Goal: Information Seeking & Learning: Check status

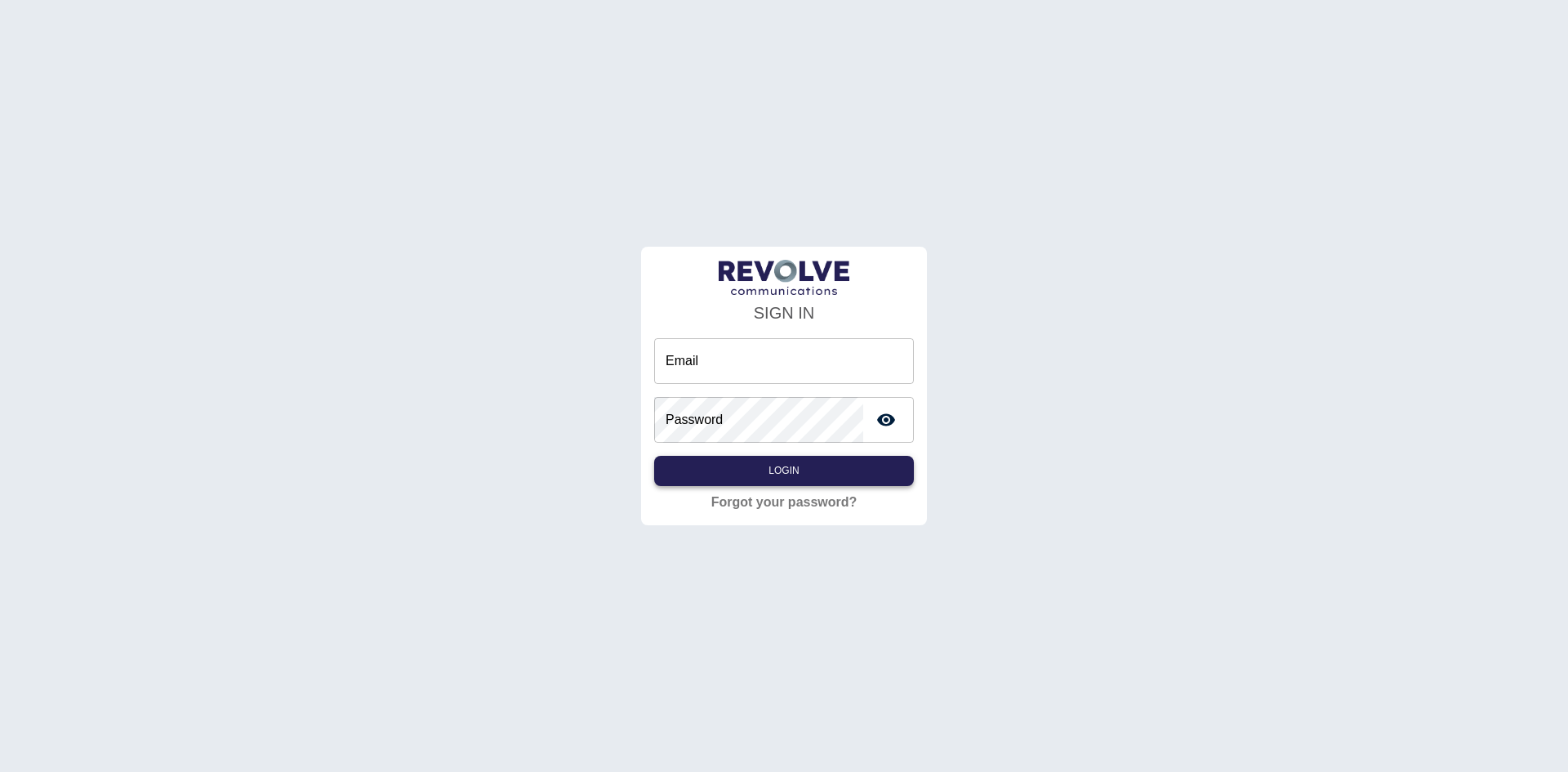
type input "**********"
click at [844, 475] on button "Login" at bounding box center [784, 470] width 259 height 31
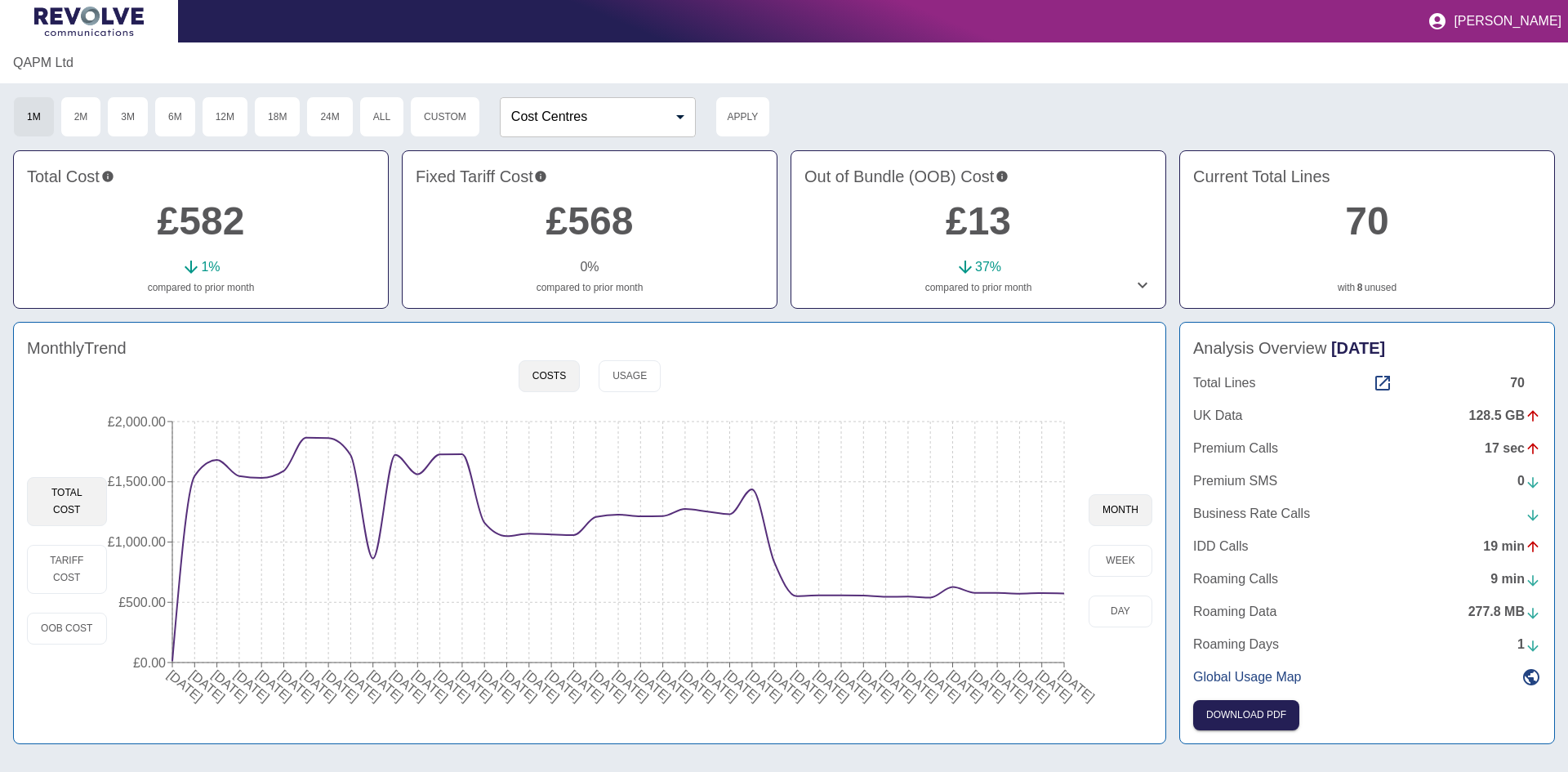
click at [59, 59] on p "QAPM Ltd" at bounding box center [42, 63] width 60 height 20
click at [589, 221] on link "£568" at bounding box center [589, 221] width 88 height 43
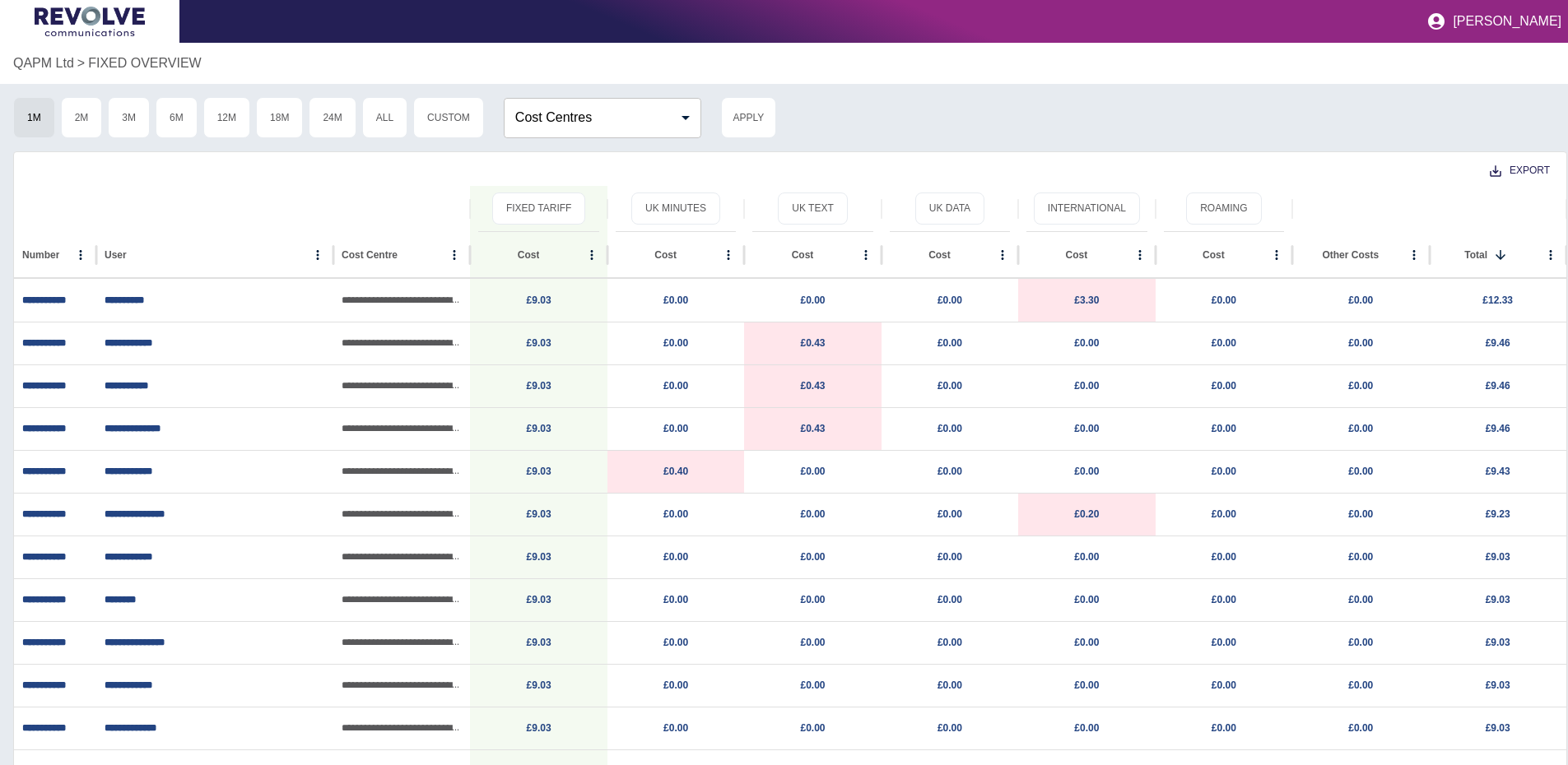
click at [35, 64] on p "QAPM Ltd" at bounding box center [43, 64] width 61 height 20
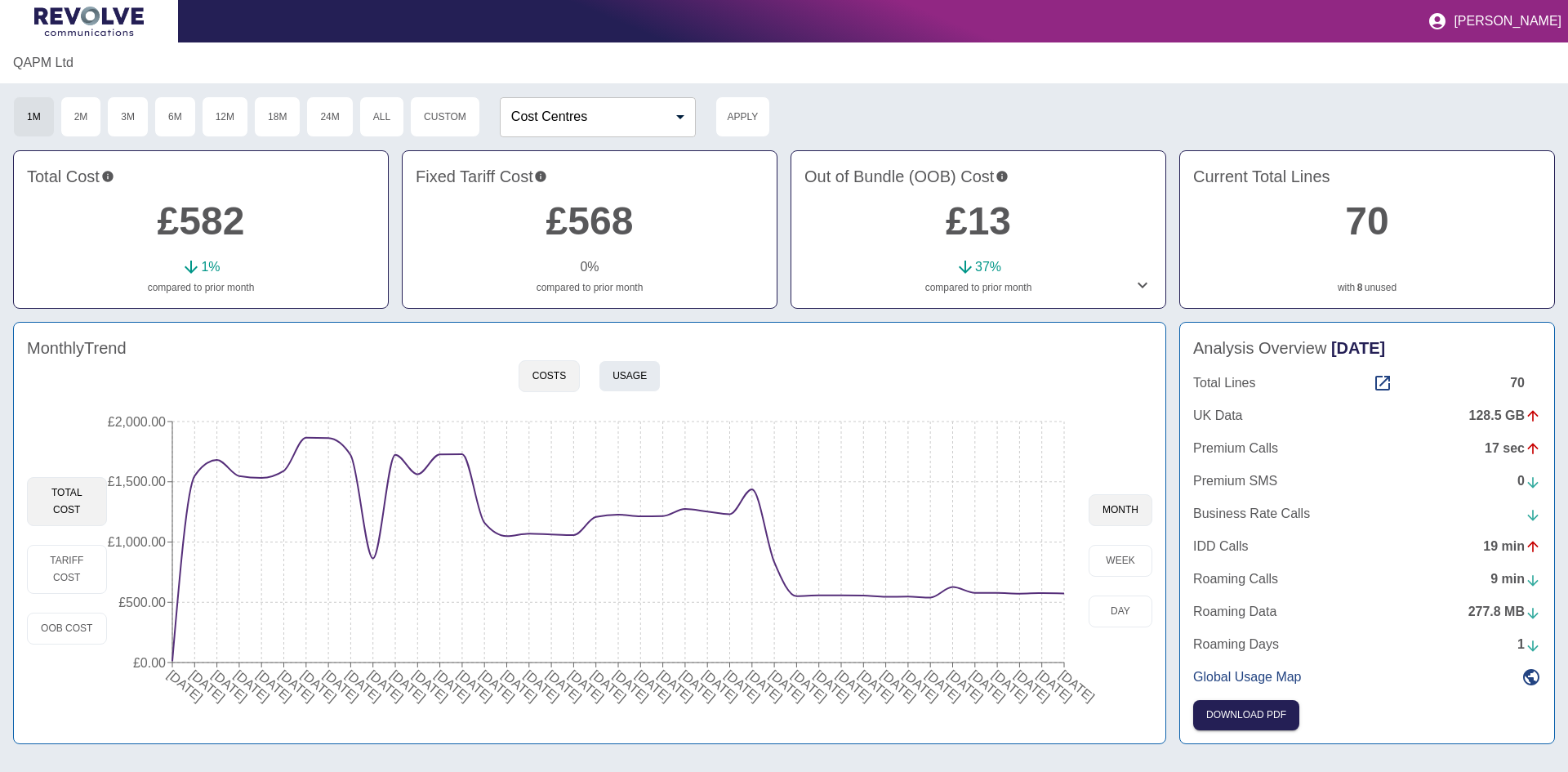
click at [626, 383] on button "Usage" at bounding box center [629, 376] width 62 height 32
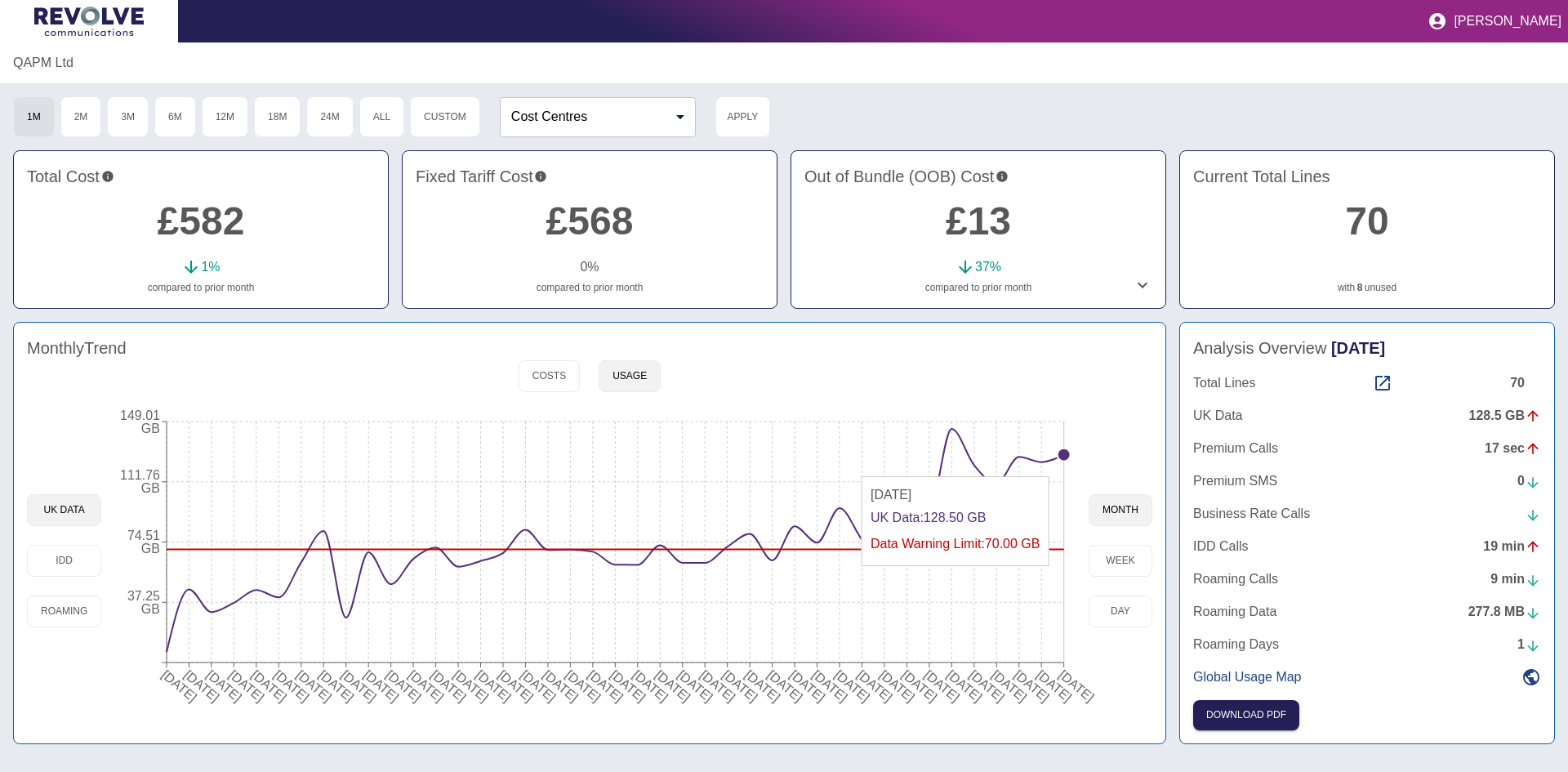
click at [1061, 470] on icon "[DATE] [DATE] [DATE] [DATE] [DATE] [DATE] [DATE] [DATE] [DATE] [DATE] [DATE] [D…" at bounding box center [595, 560] width 988 height 311
click at [1060, 458] on circle at bounding box center [1063, 455] width 13 height 13
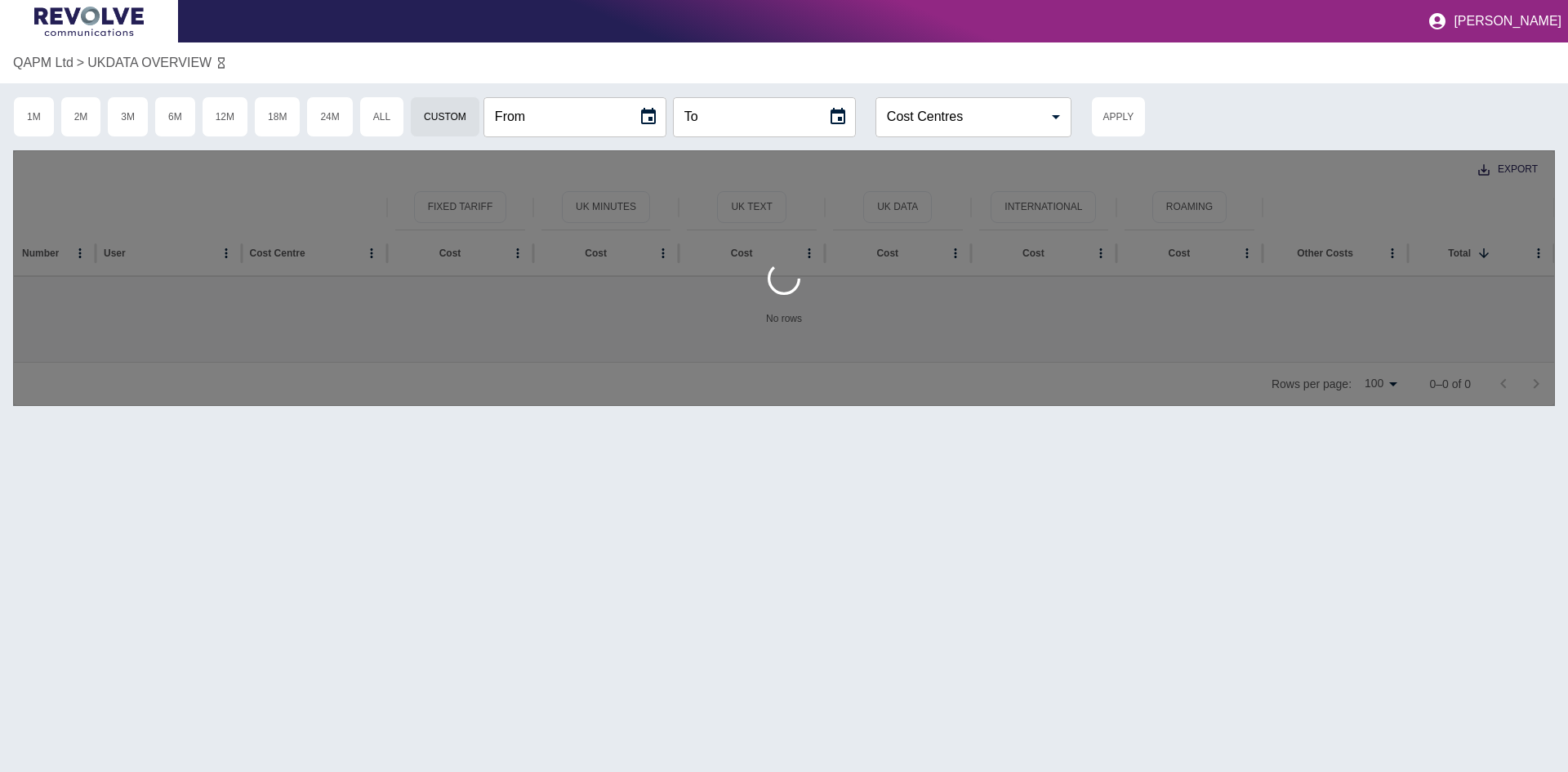
type input "**********"
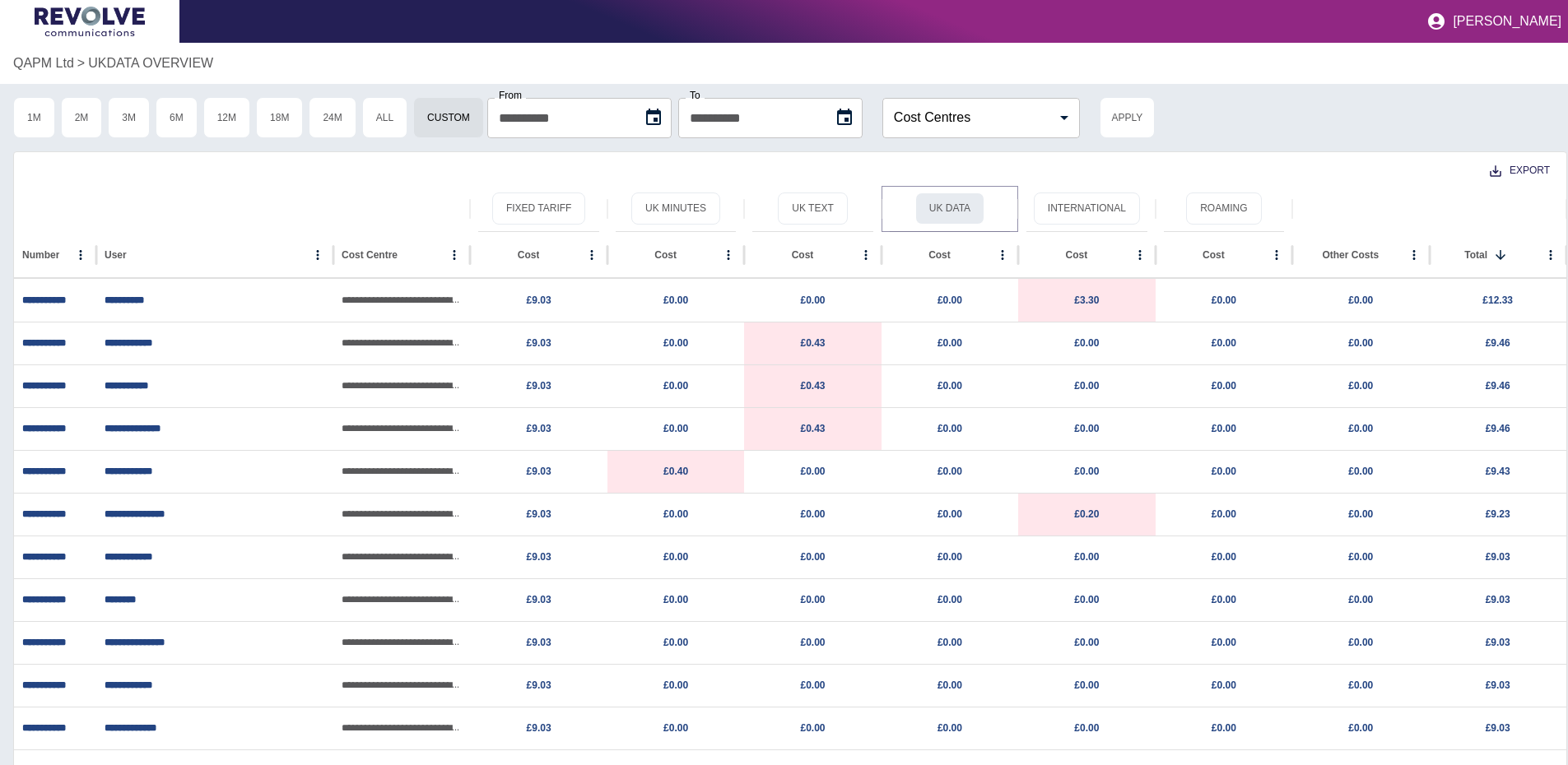
click at [963, 208] on button "UK Data" at bounding box center [950, 209] width 70 height 32
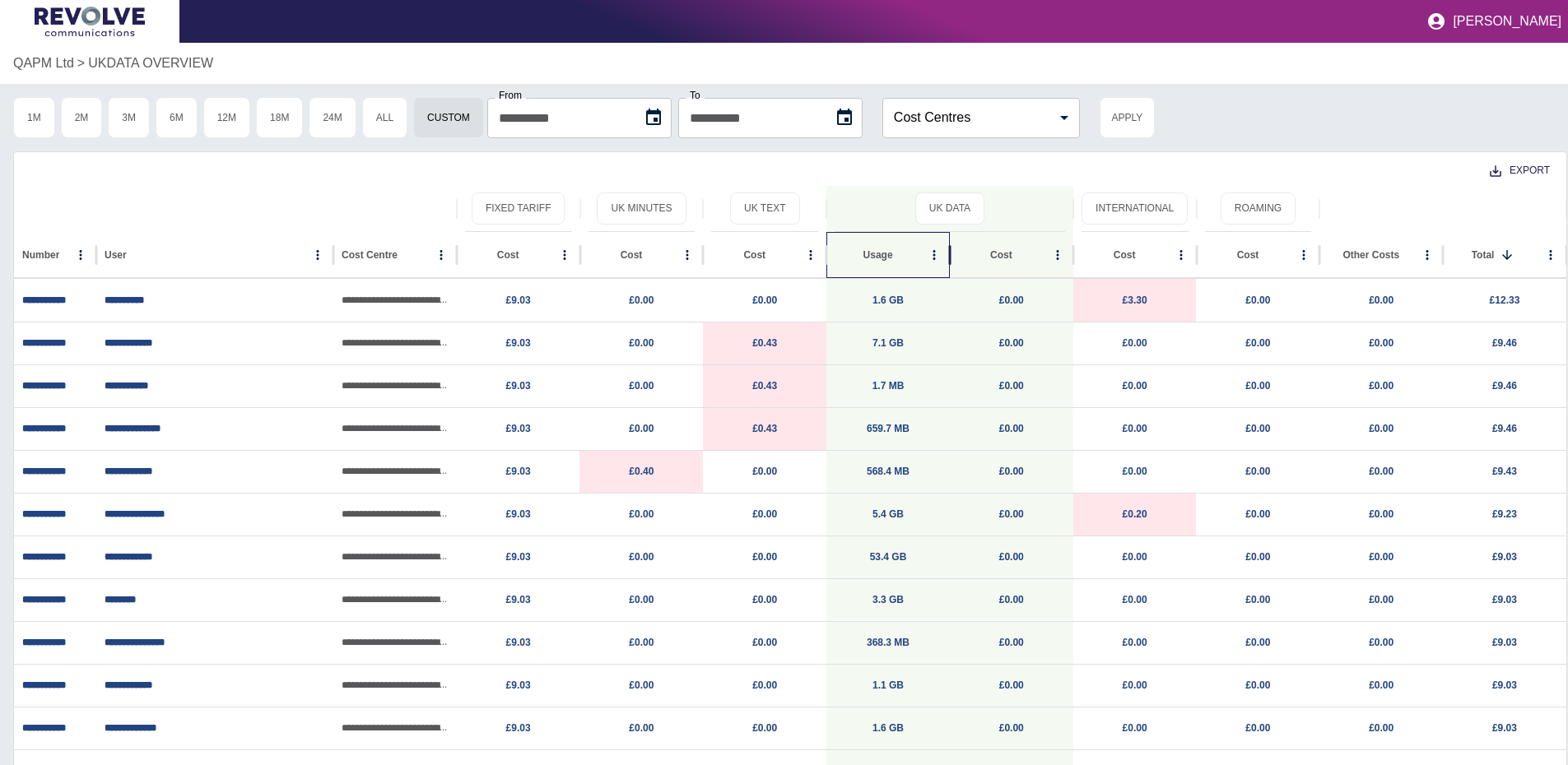
click at [907, 247] on div "Usage" at bounding box center [878, 255] width 88 height 46
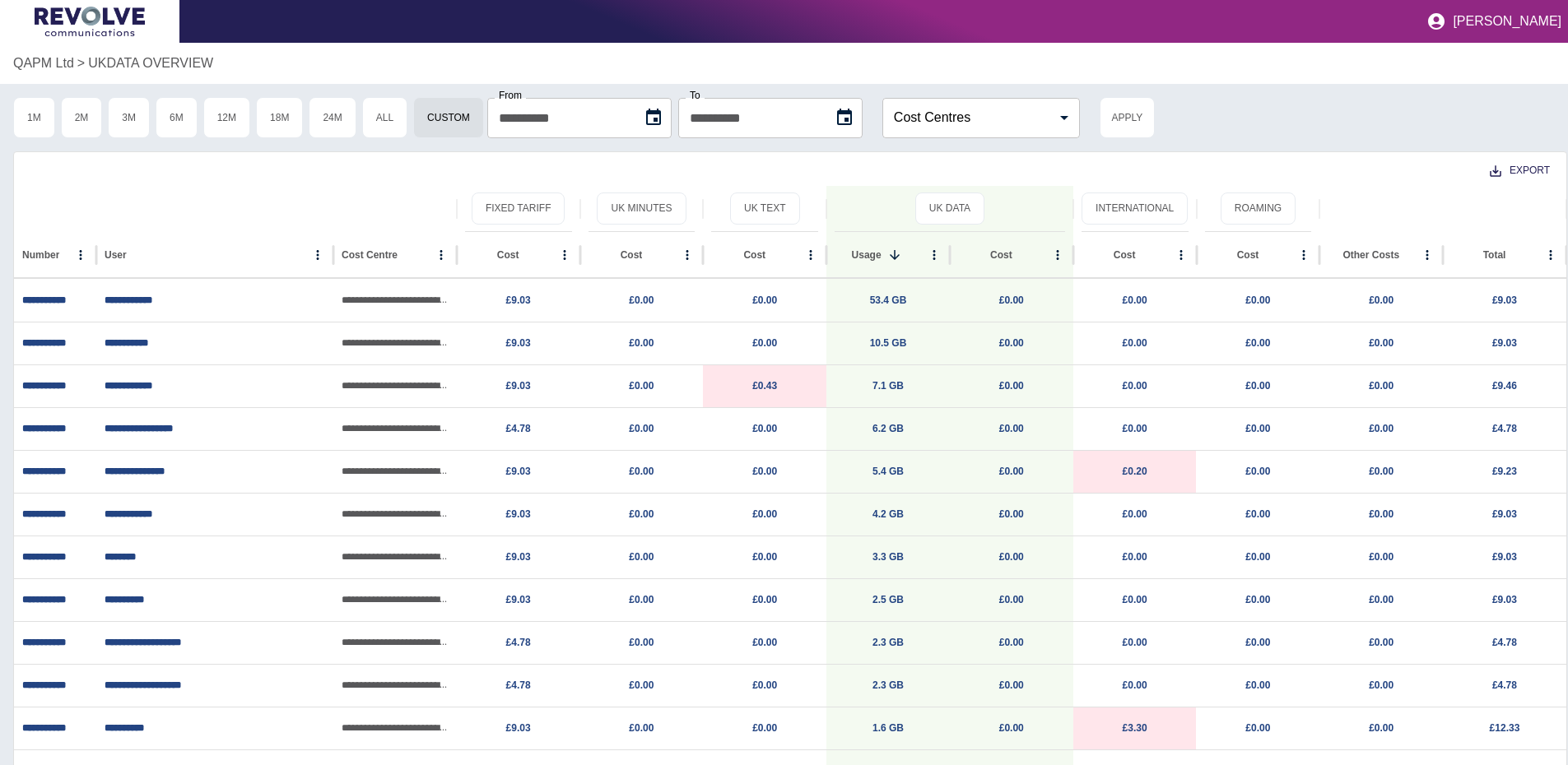
click at [46, 59] on p "QAPM Ltd" at bounding box center [43, 64] width 61 height 20
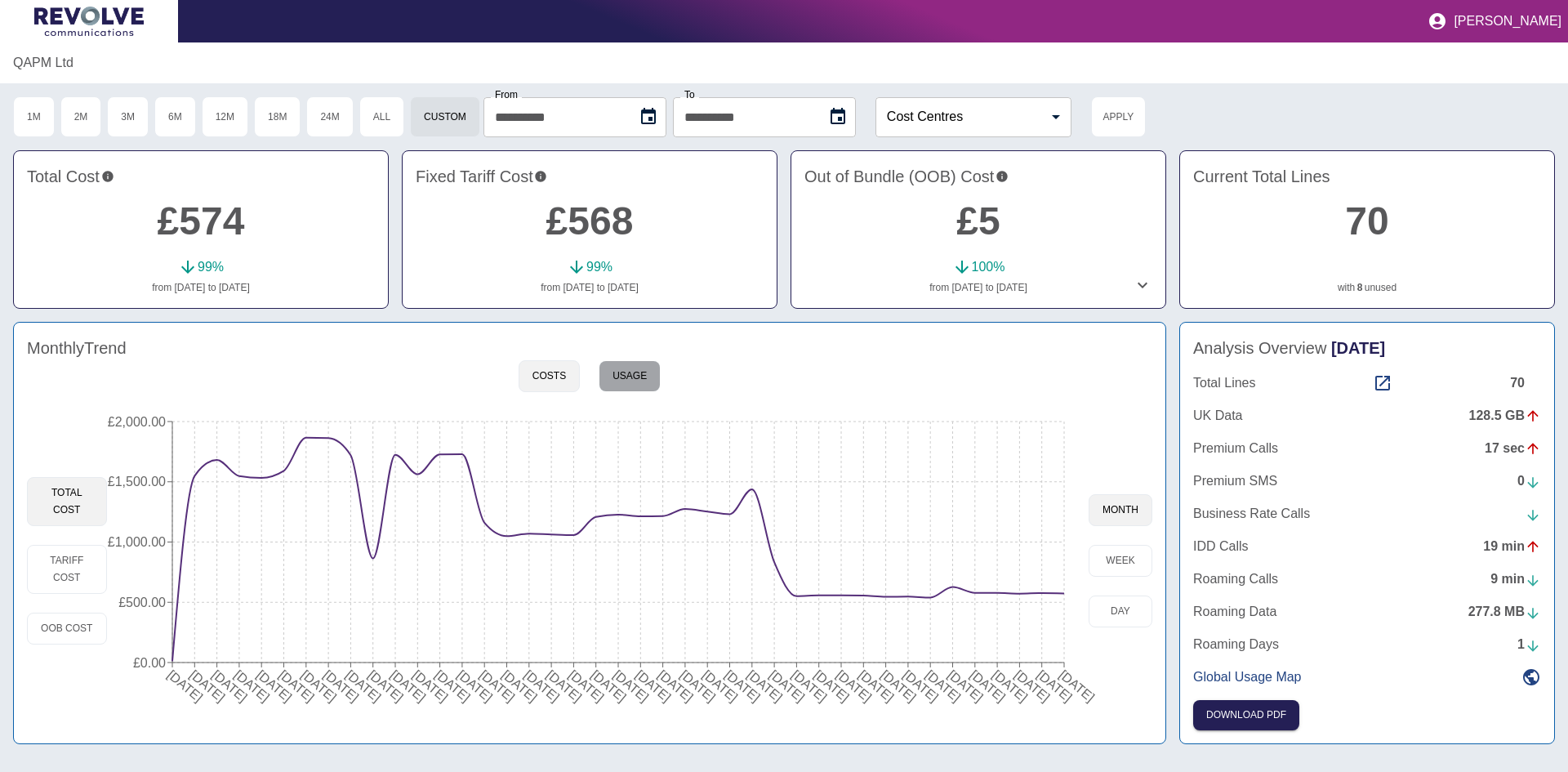
click at [646, 367] on button "Usage" at bounding box center [629, 376] width 62 height 32
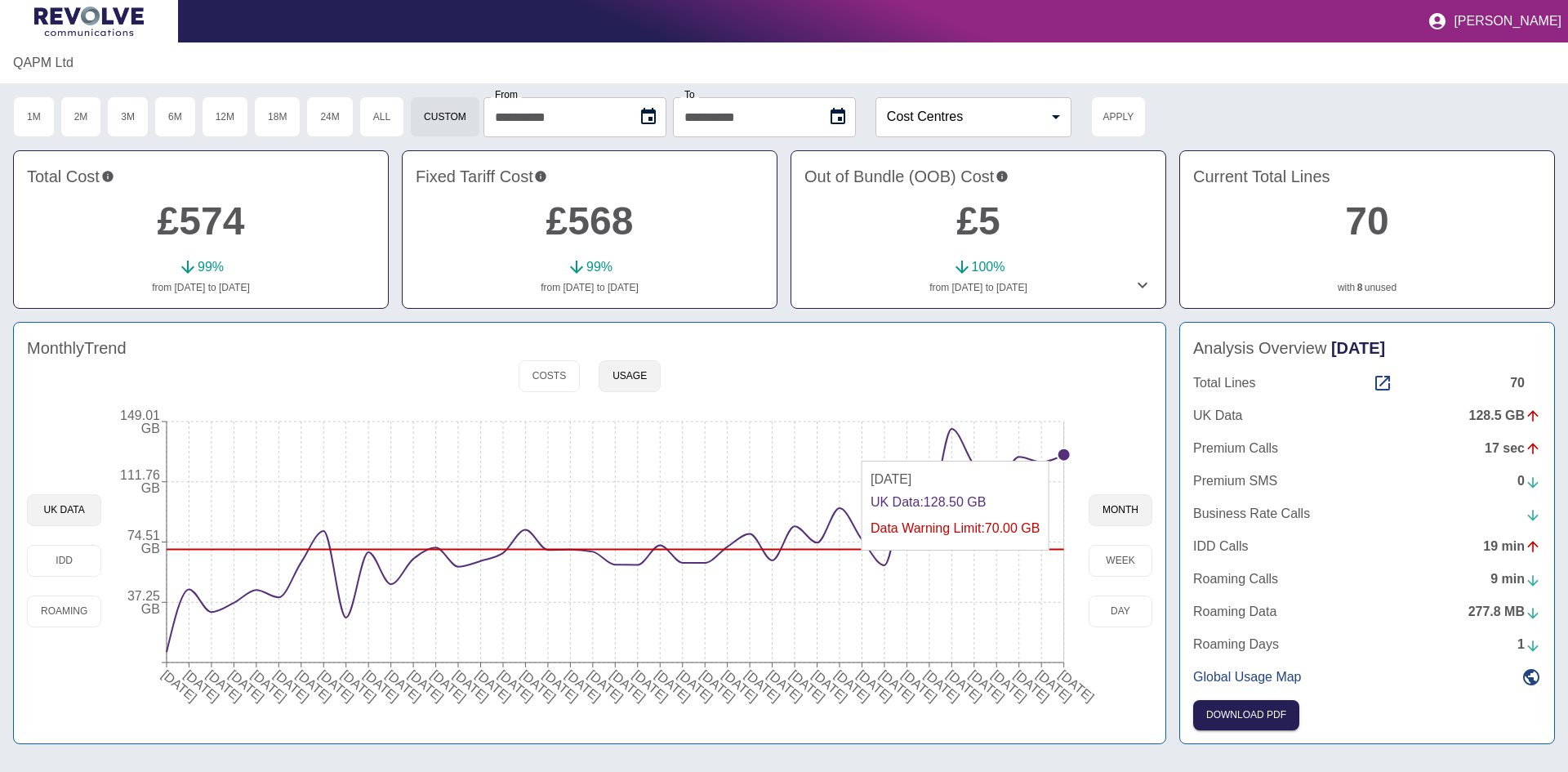
click at [1060, 455] on circle at bounding box center [1063, 455] width 13 height 13
click at [1059, 458] on circle at bounding box center [1063, 455] width 13 height 13
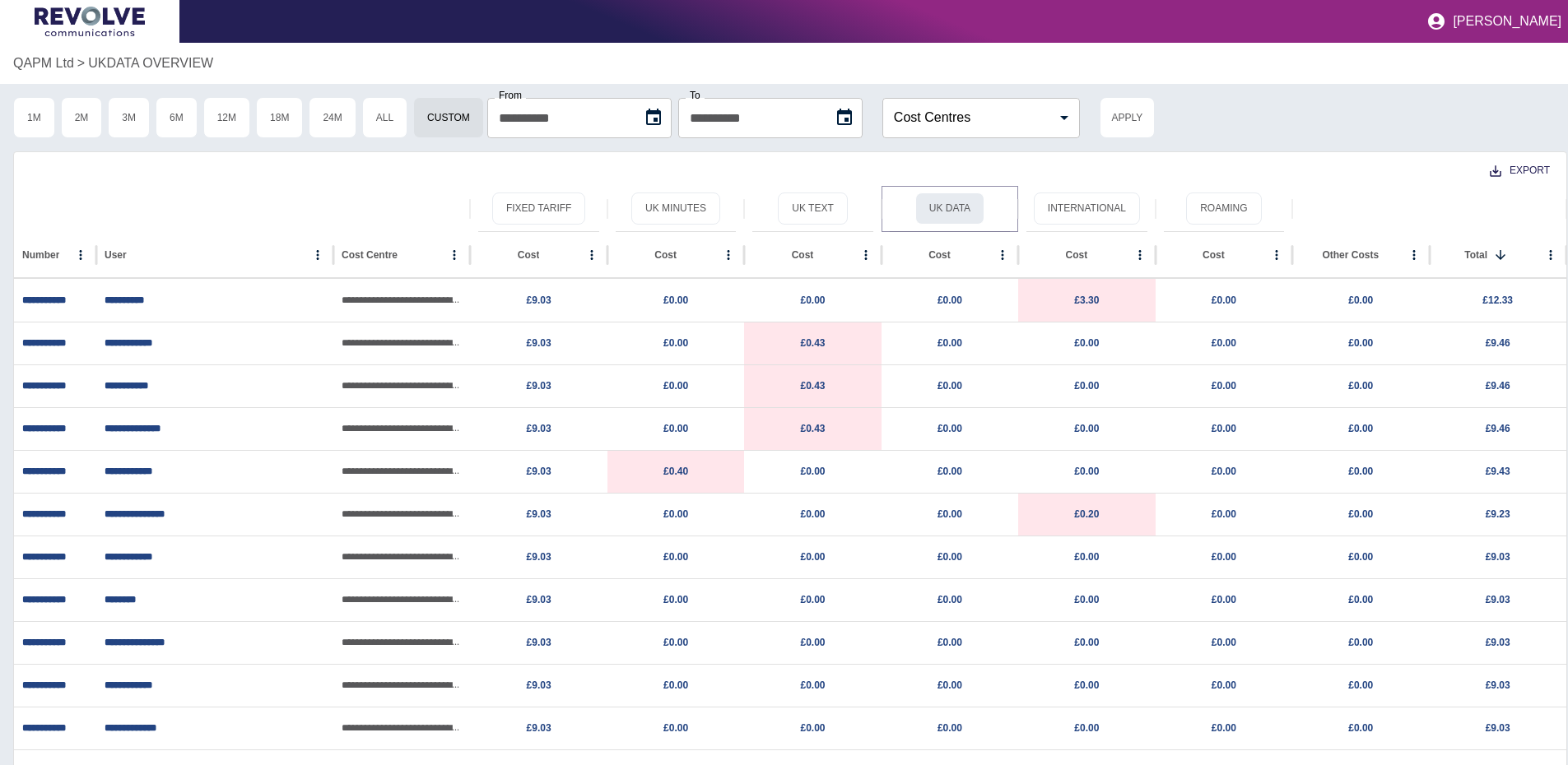
click at [938, 208] on button "UK Data" at bounding box center [950, 209] width 70 height 32
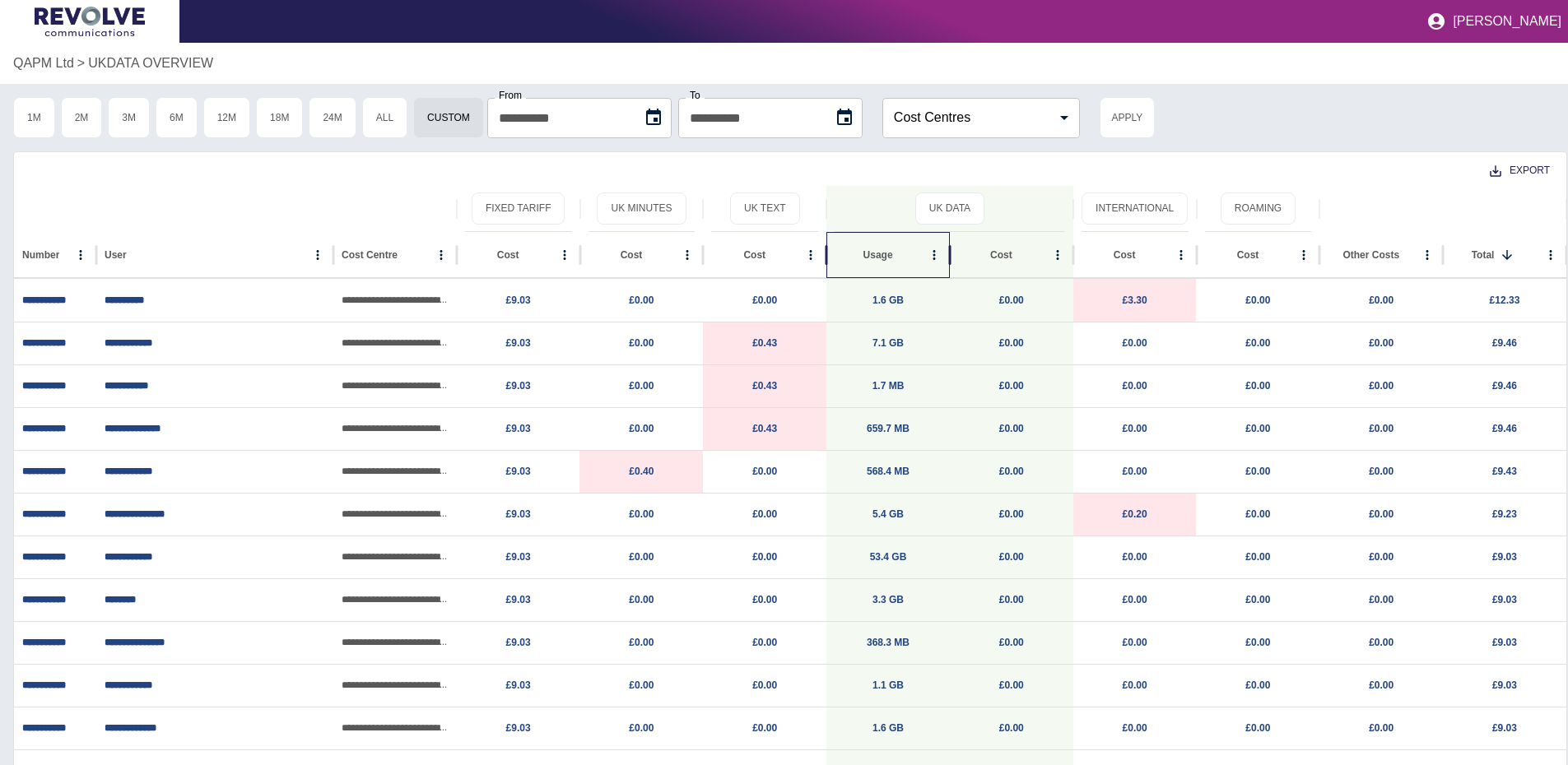
click at [880, 242] on div "Usage" at bounding box center [878, 255] width 88 height 46
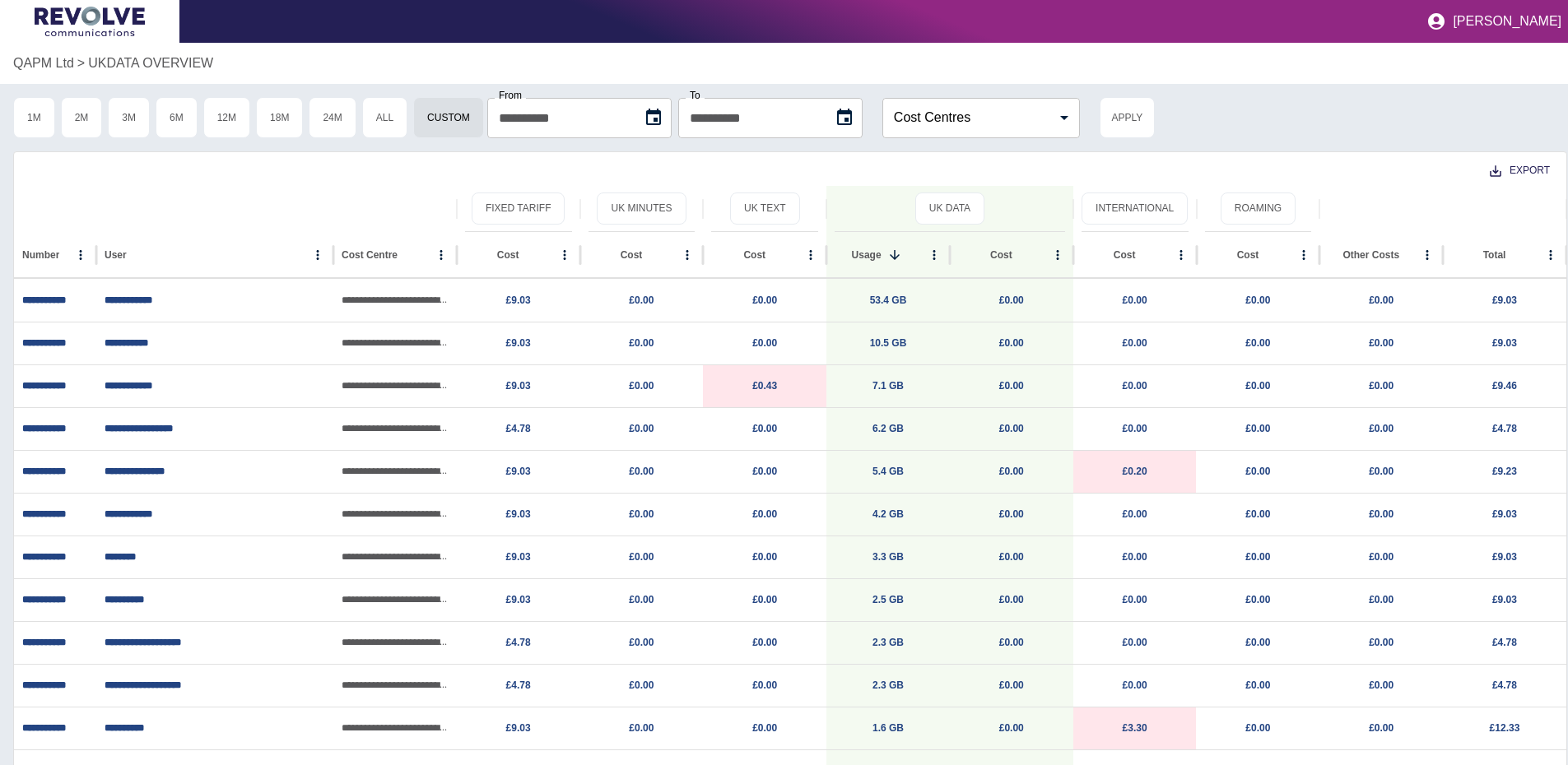
click at [32, 71] on p "QAPM Ltd" at bounding box center [43, 64] width 61 height 20
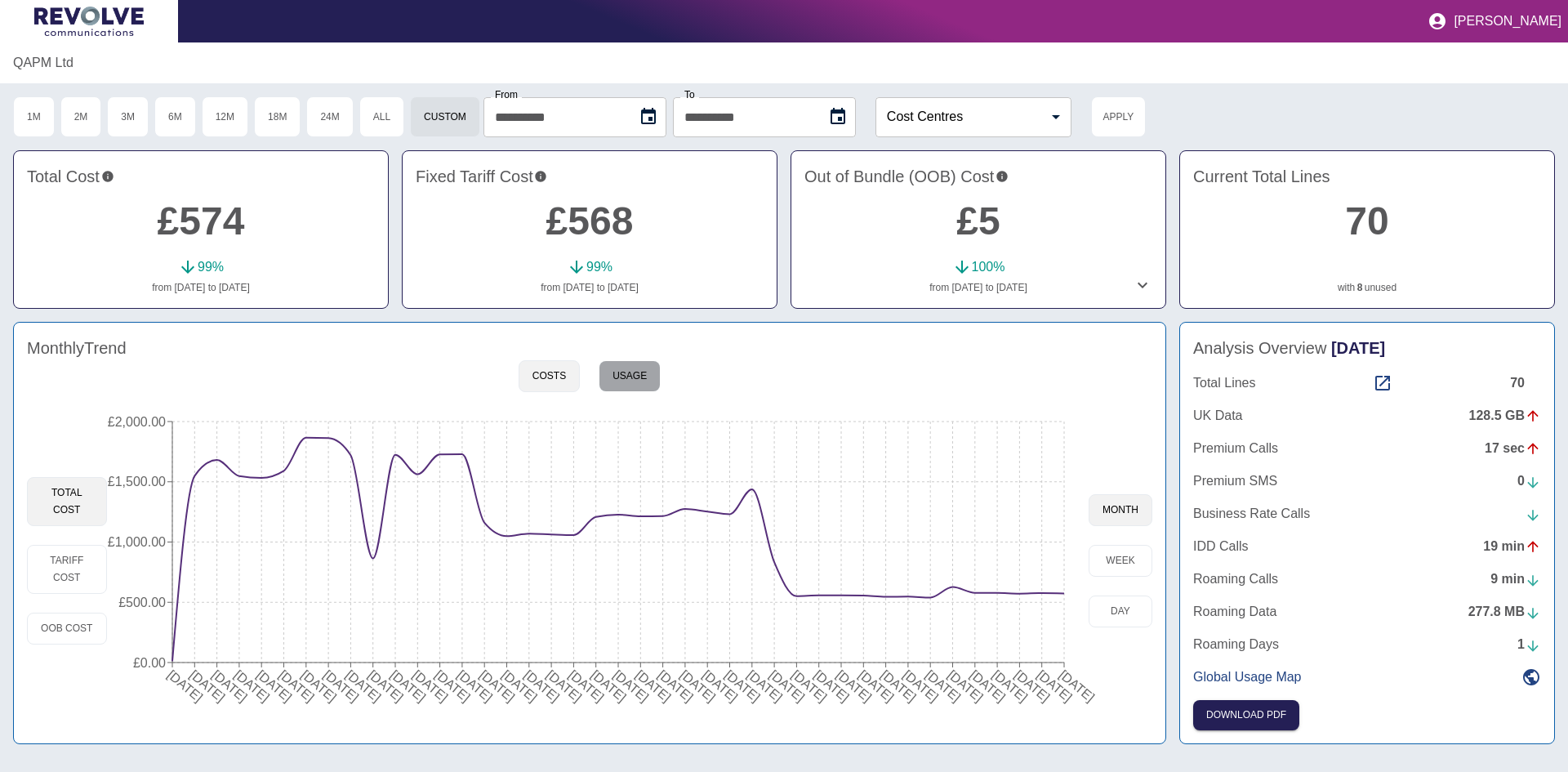
click at [635, 373] on button "Usage" at bounding box center [629, 376] width 62 height 32
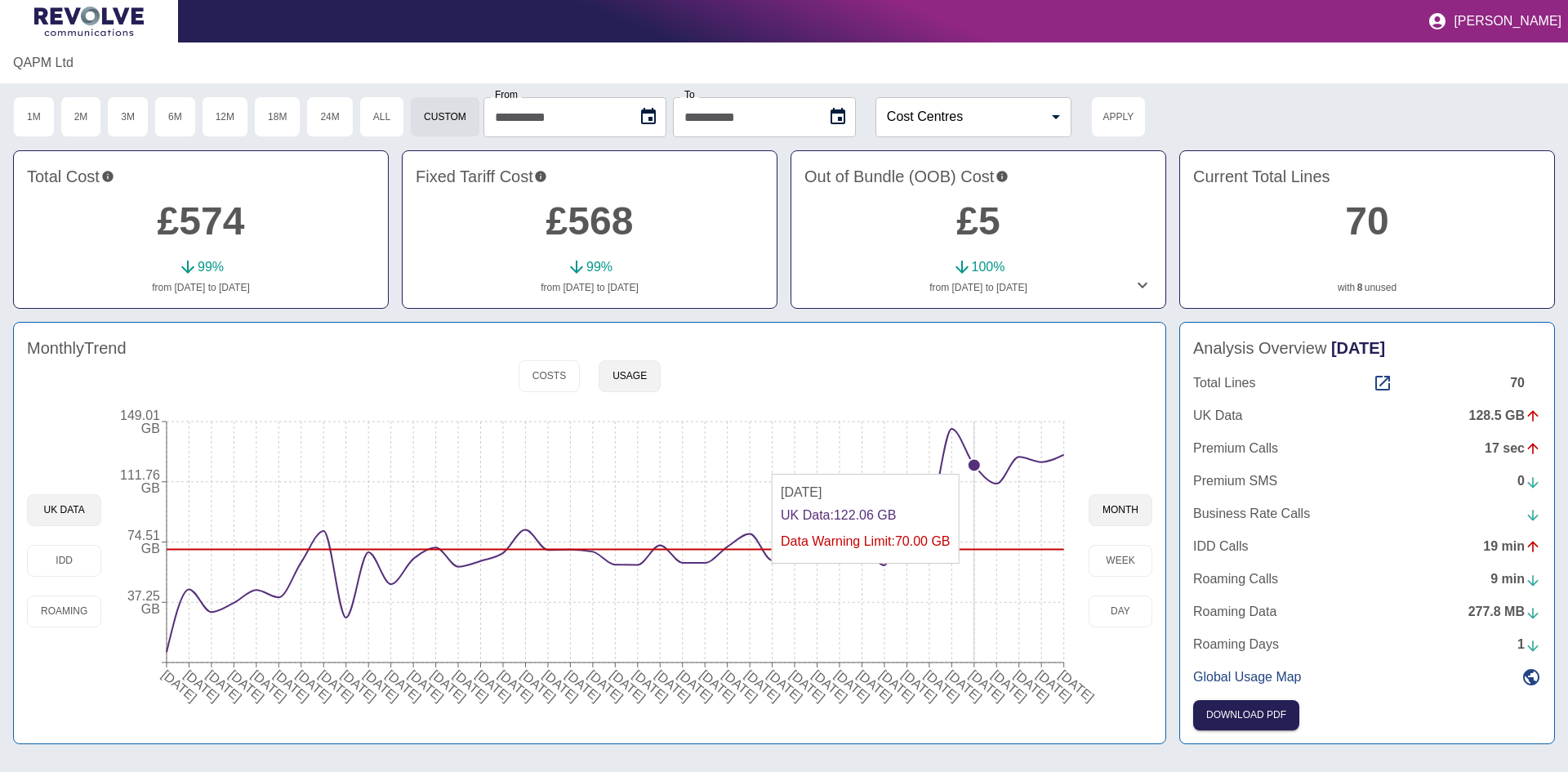
click at [974, 468] on circle at bounding box center [974, 464] width 13 height 13
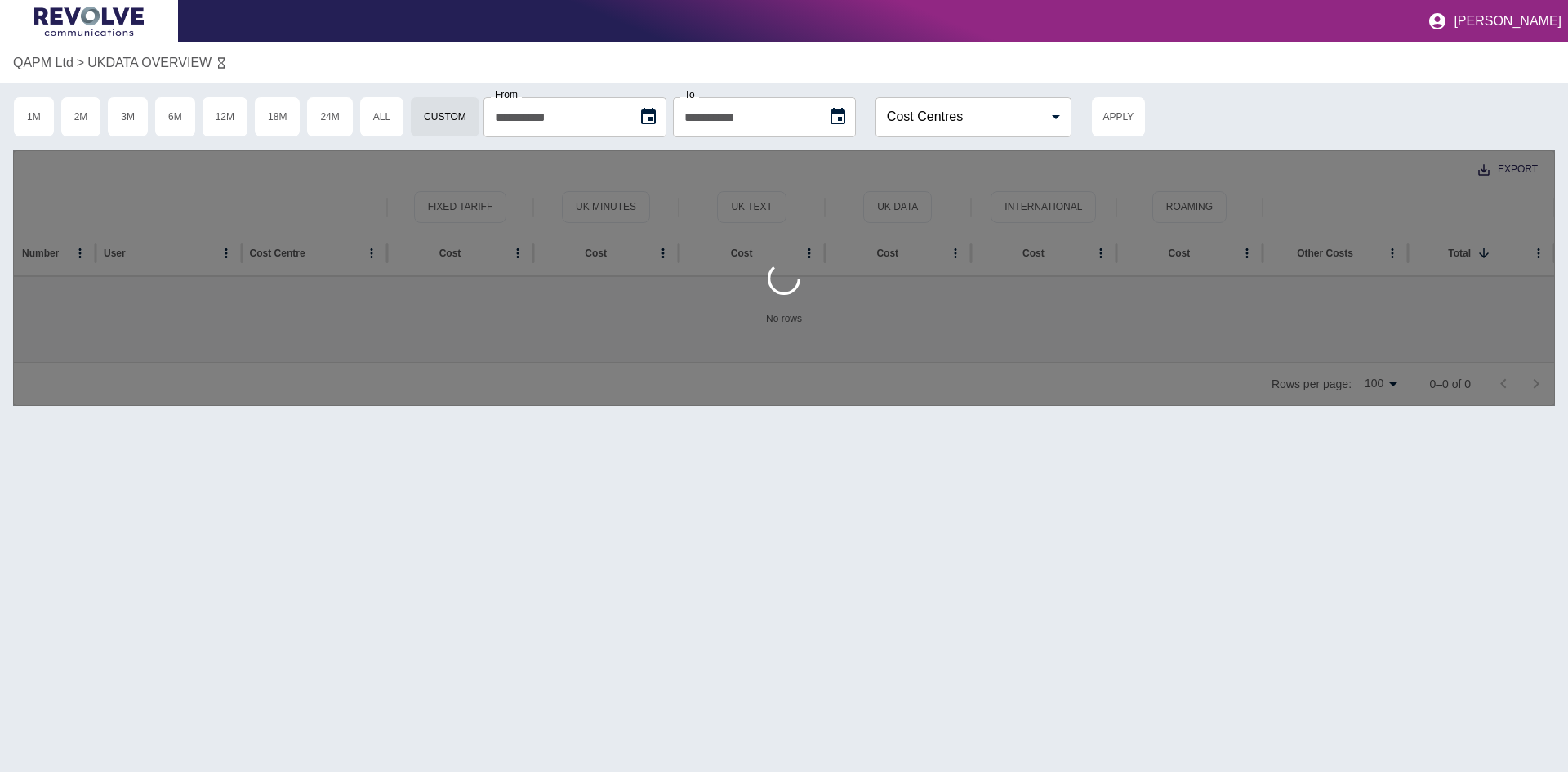
type input "**********"
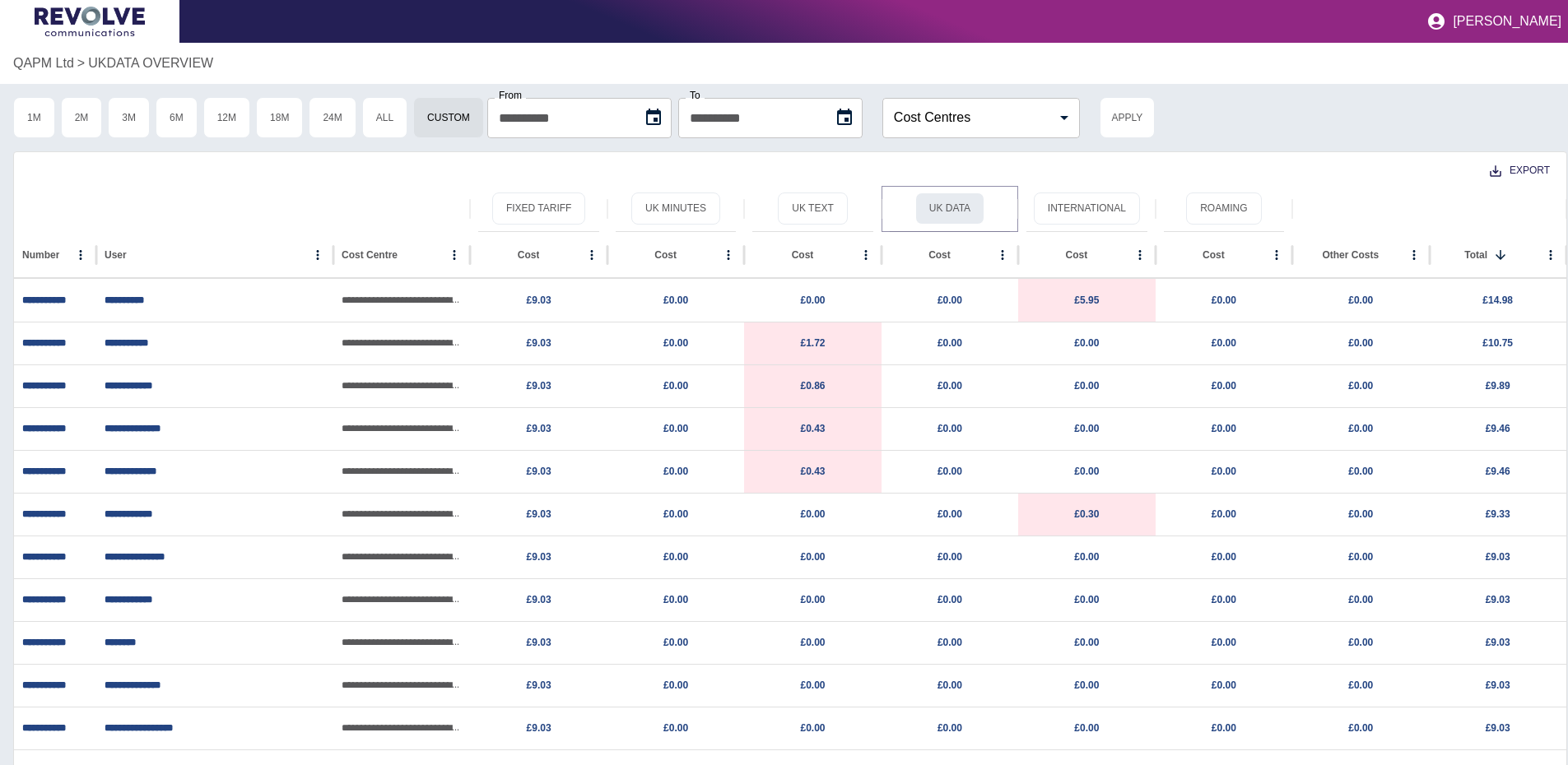
click at [962, 198] on button "UK Data" at bounding box center [950, 209] width 70 height 32
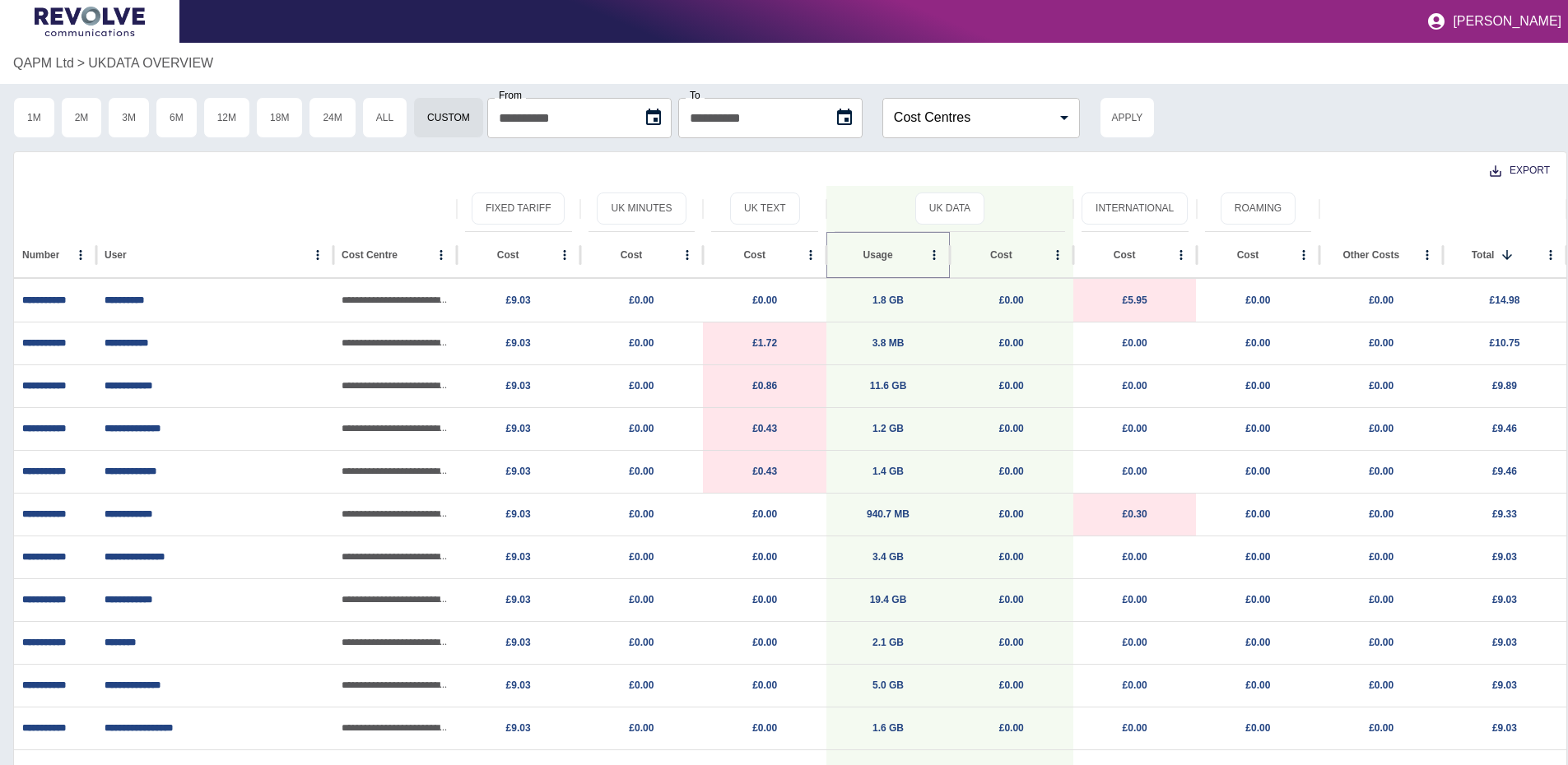
click at [899, 251] on icon "Sort" at bounding box center [906, 254] width 15 height 15
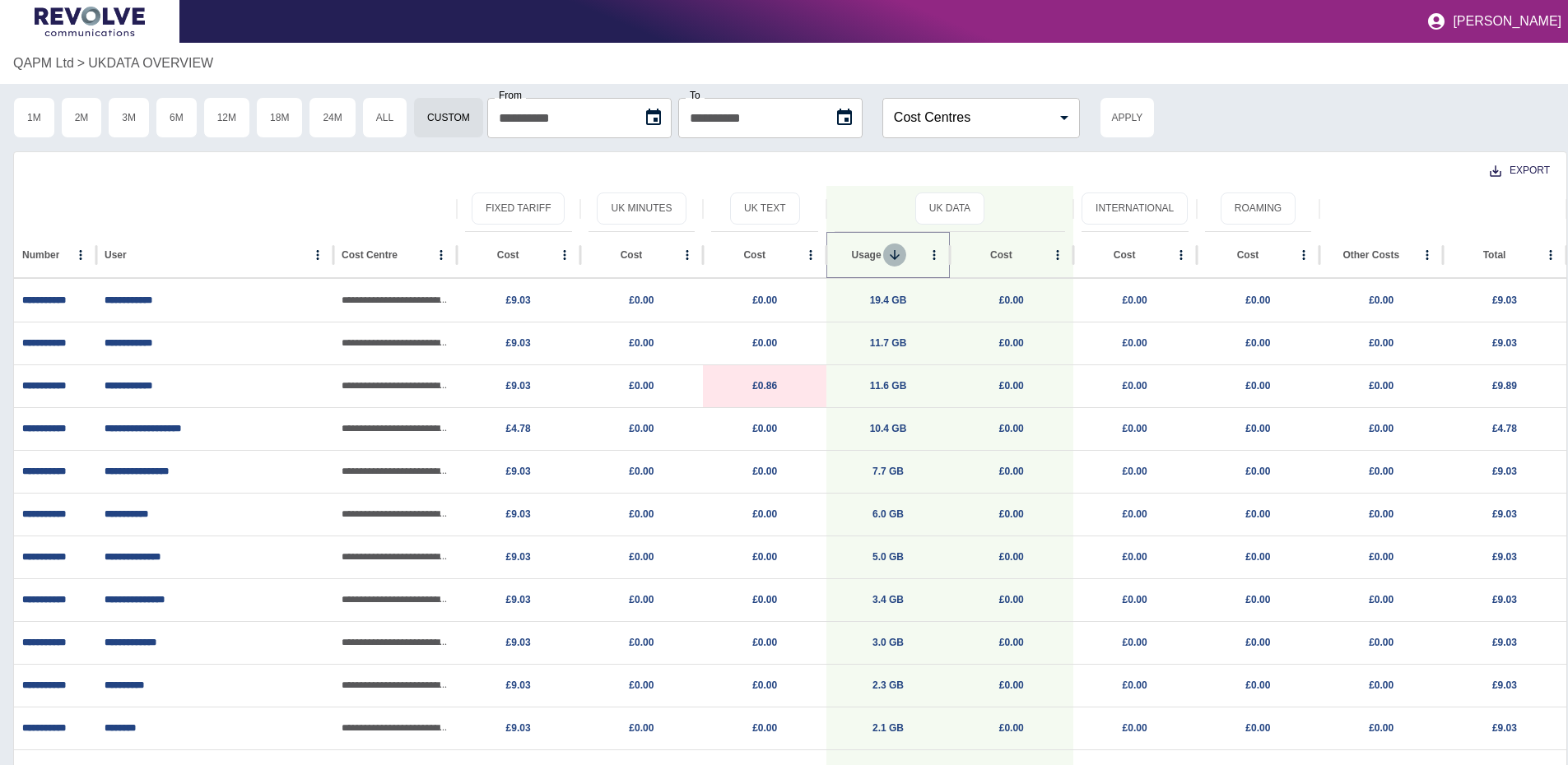
click at [892, 248] on icon "Sort" at bounding box center [894, 254] width 15 height 15
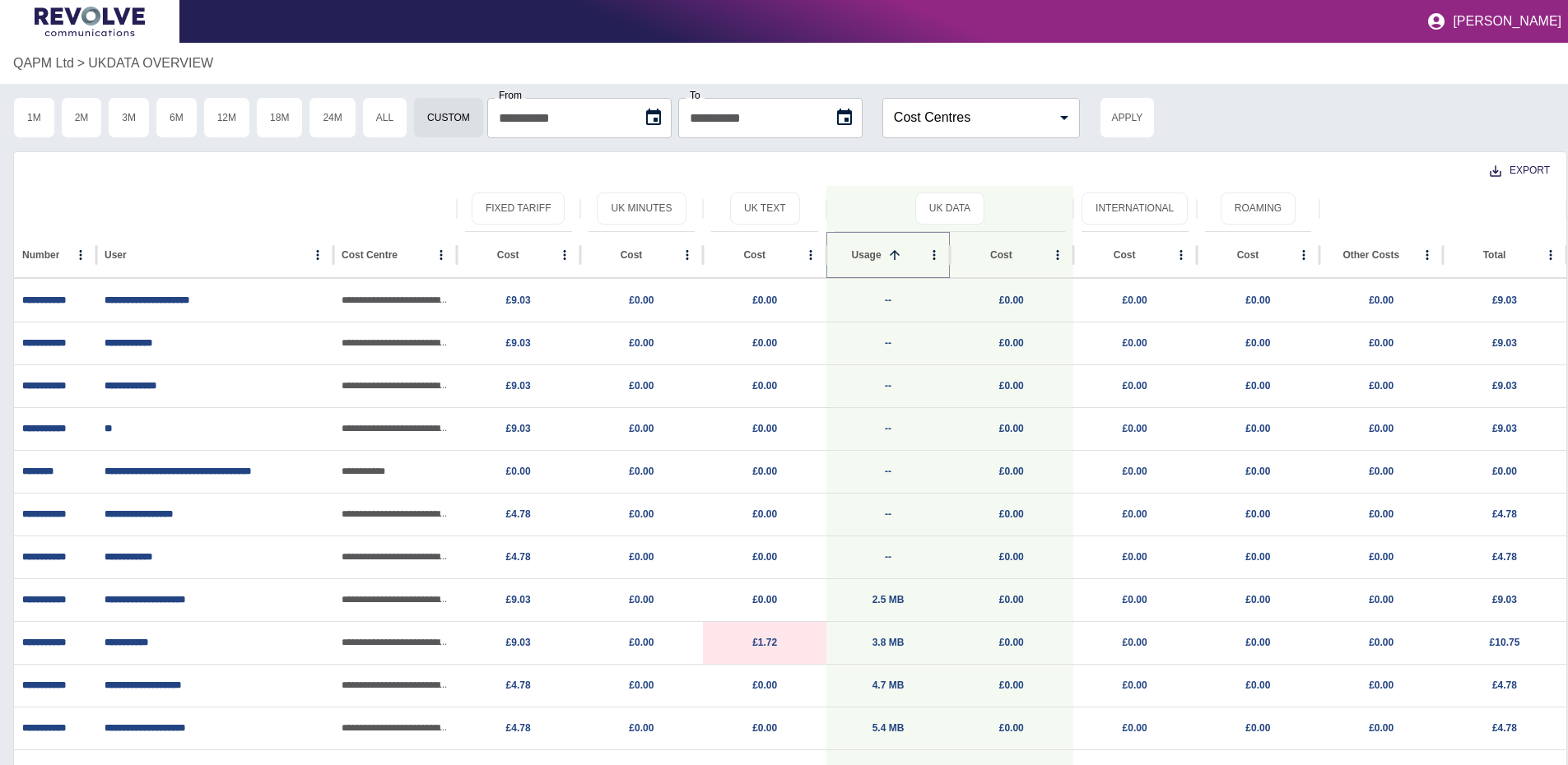
click at [892, 248] on icon "Sort" at bounding box center [894, 254] width 15 height 15
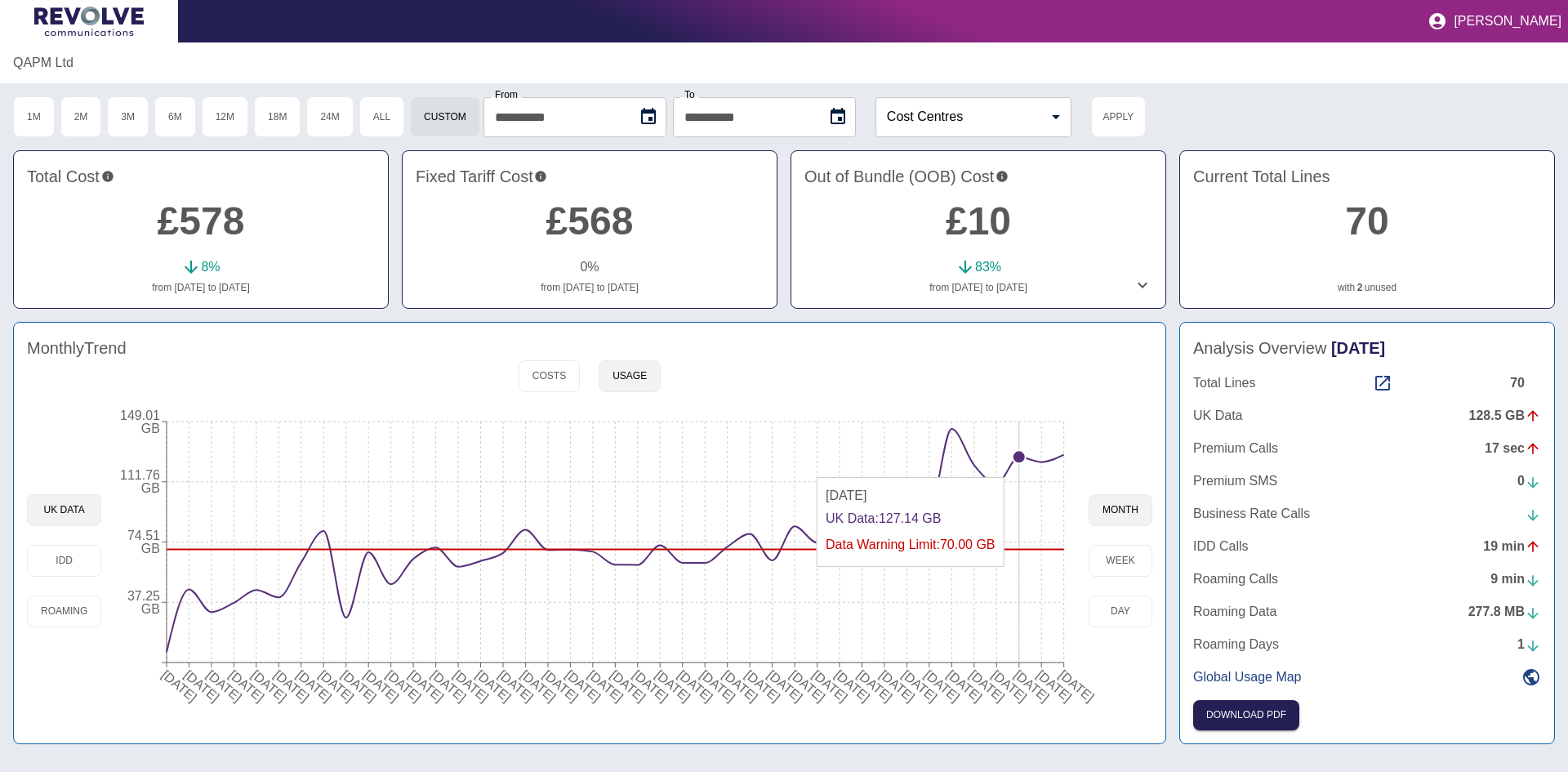
click at [1021, 471] on icon "[DATE] [DATE] [DATE] [DATE] [DATE] [DATE] [DATE] [DATE] [DATE] [DATE] [DATE] [D…" at bounding box center [595, 560] width 988 height 311
click at [956, 436] on circle at bounding box center [951, 428] width 13 height 13
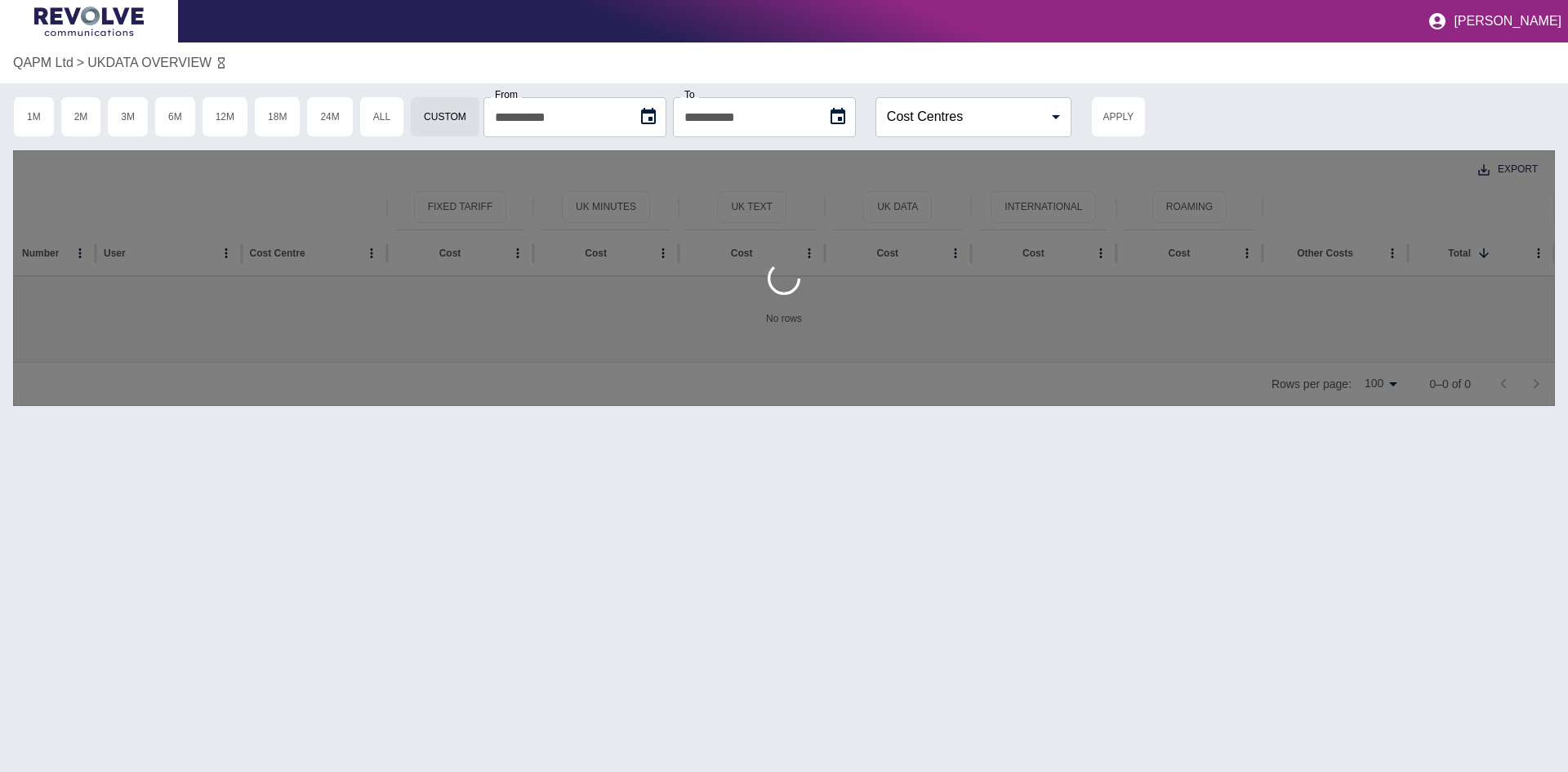
type input "**********"
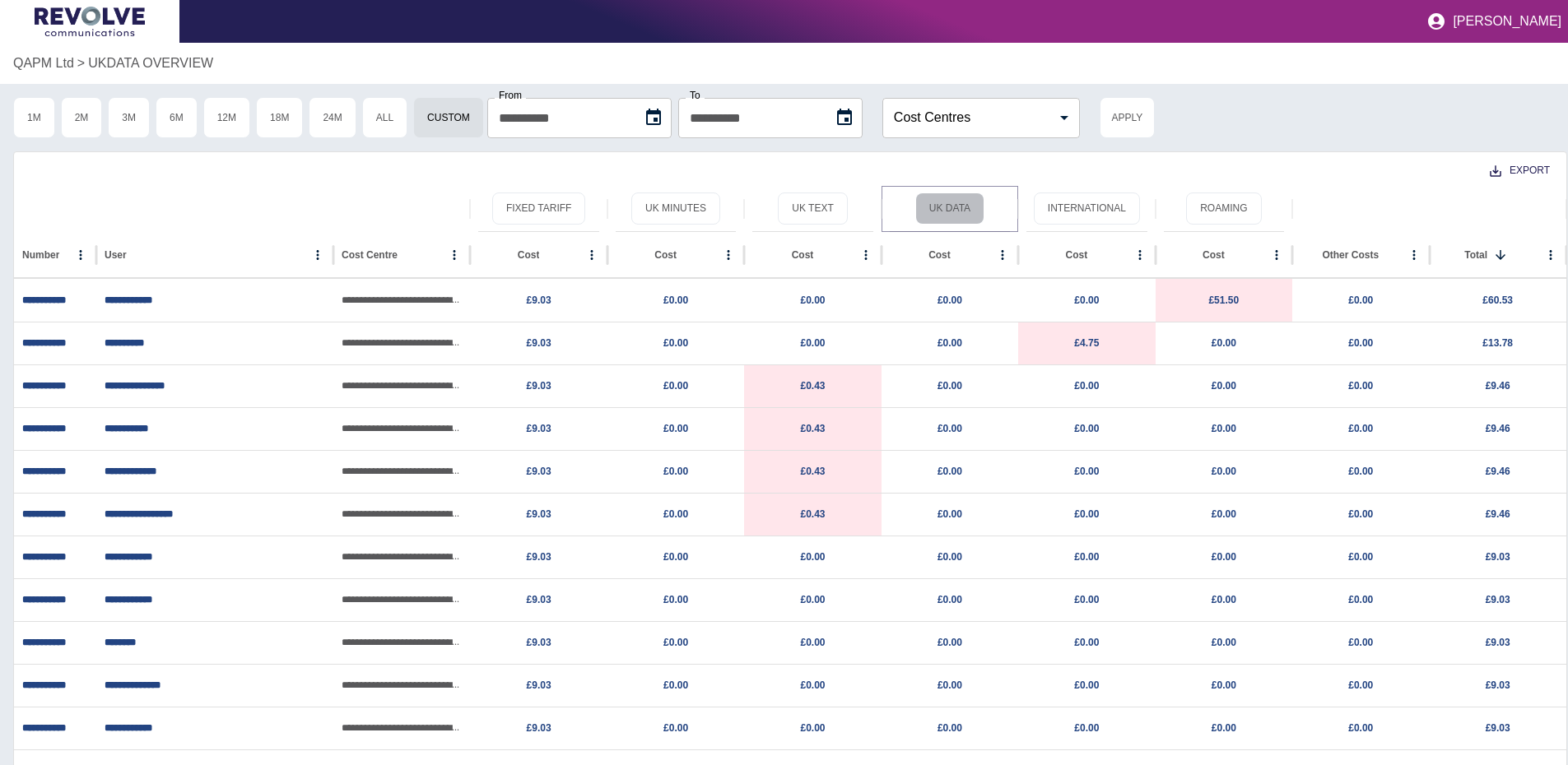
click at [948, 202] on button "UK Data" at bounding box center [950, 209] width 70 height 32
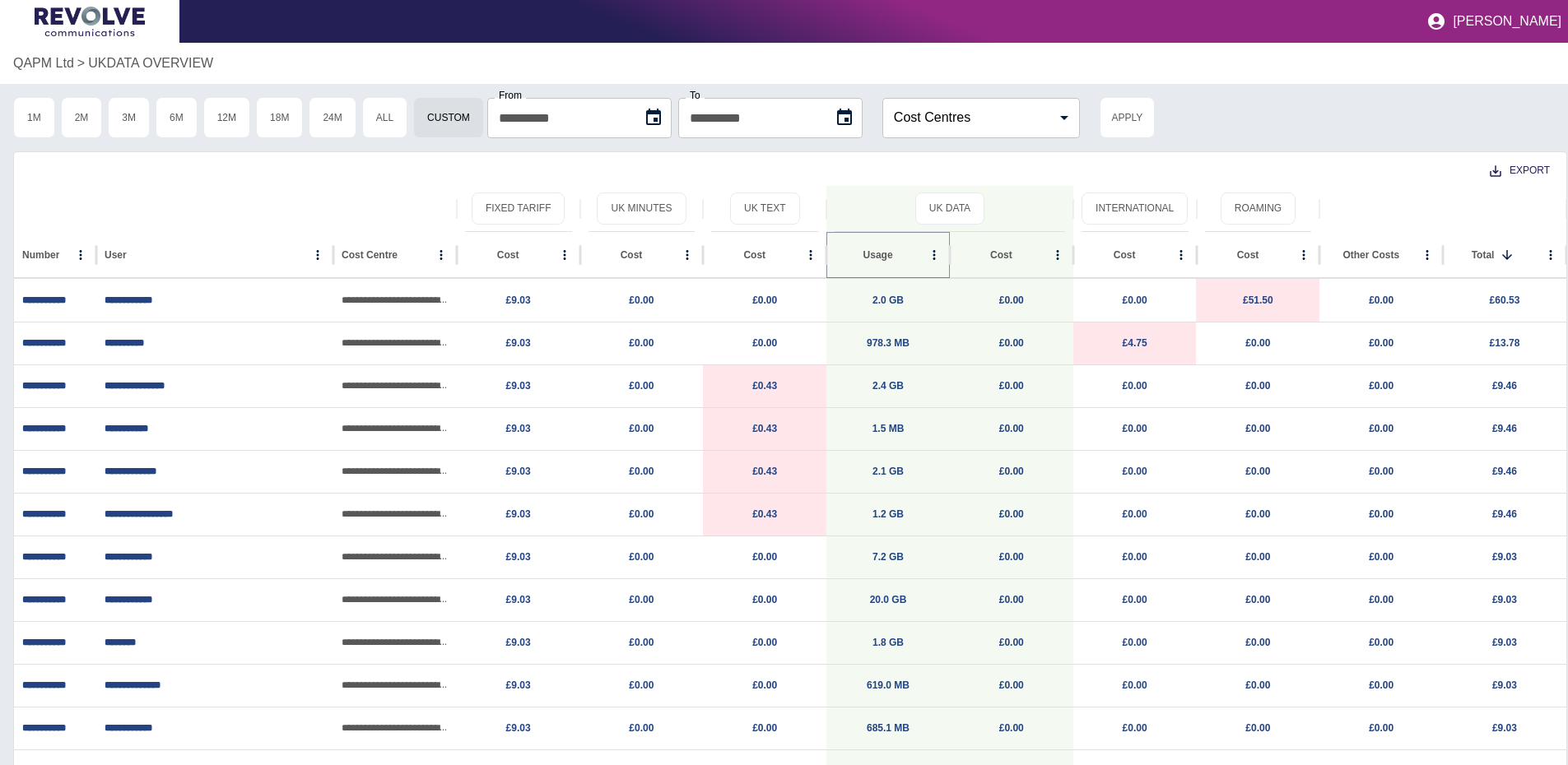
click at [901, 255] on icon "Sort" at bounding box center [906, 255] width 10 height 10
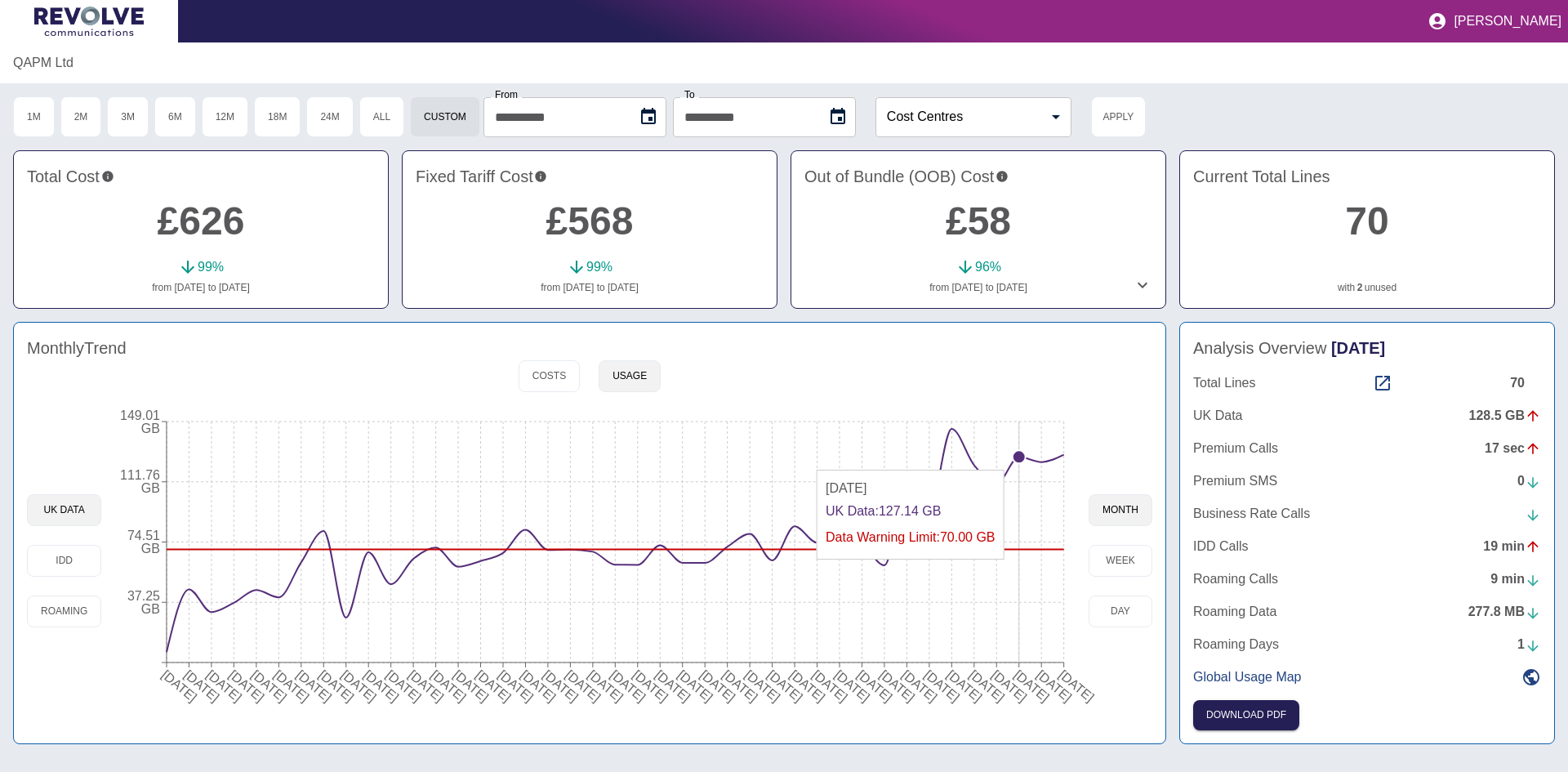
click at [1019, 463] on circle at bounding box center [1018, 456] width 13 height 13
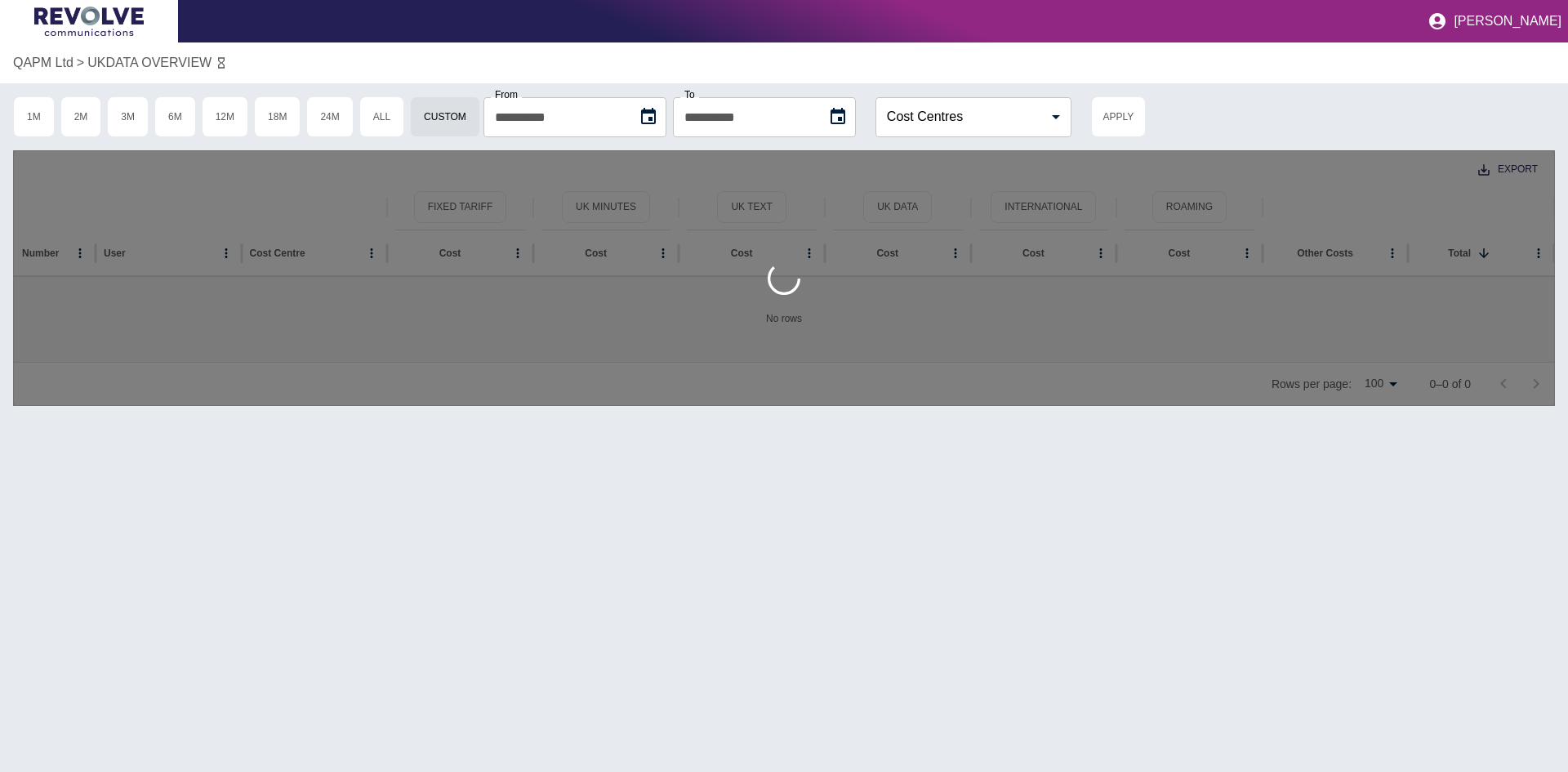
type input "**********"
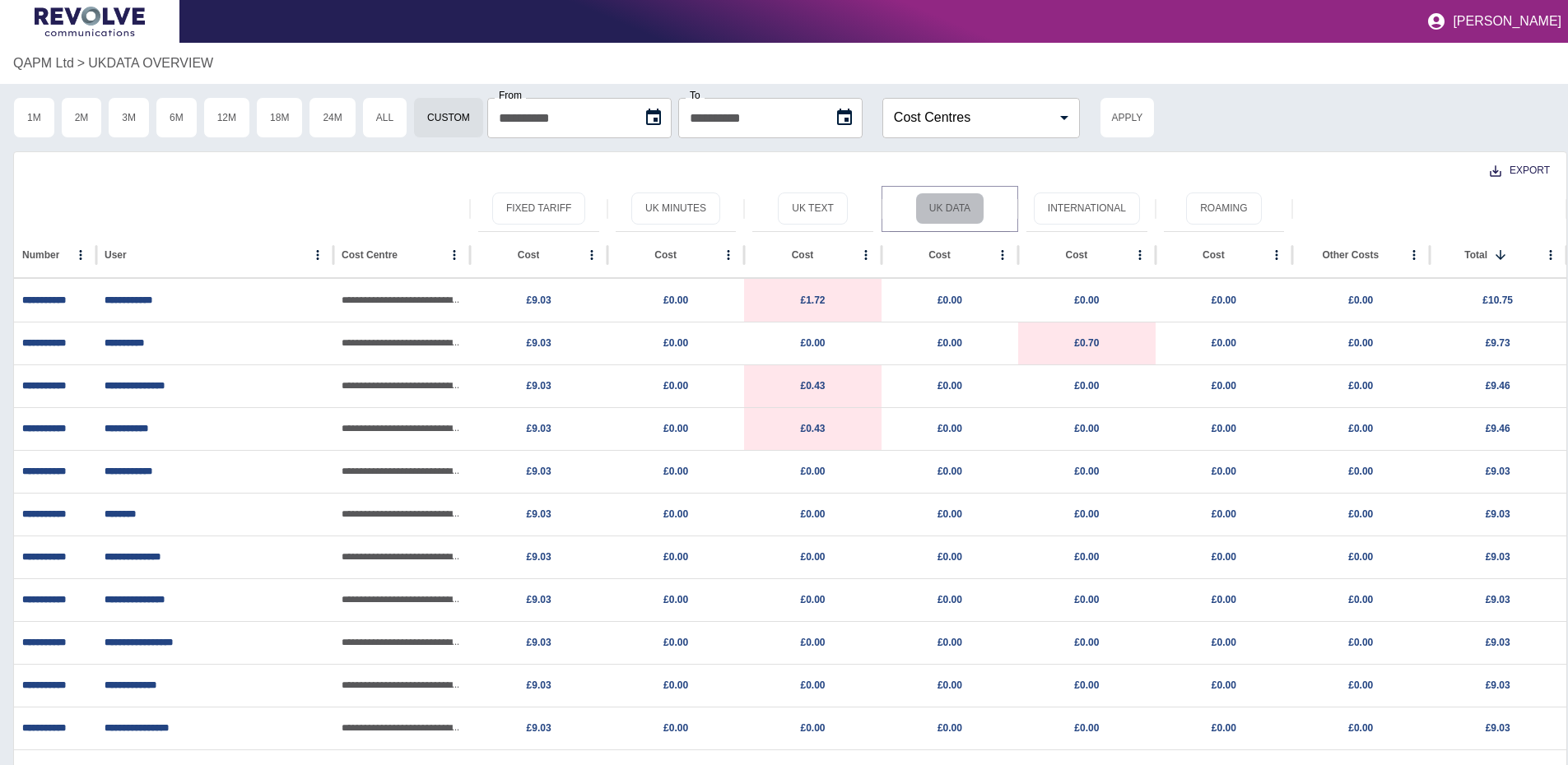
click at [954, 207] on button "UK Data" at bounding box center [950, 209] width 70 height 32
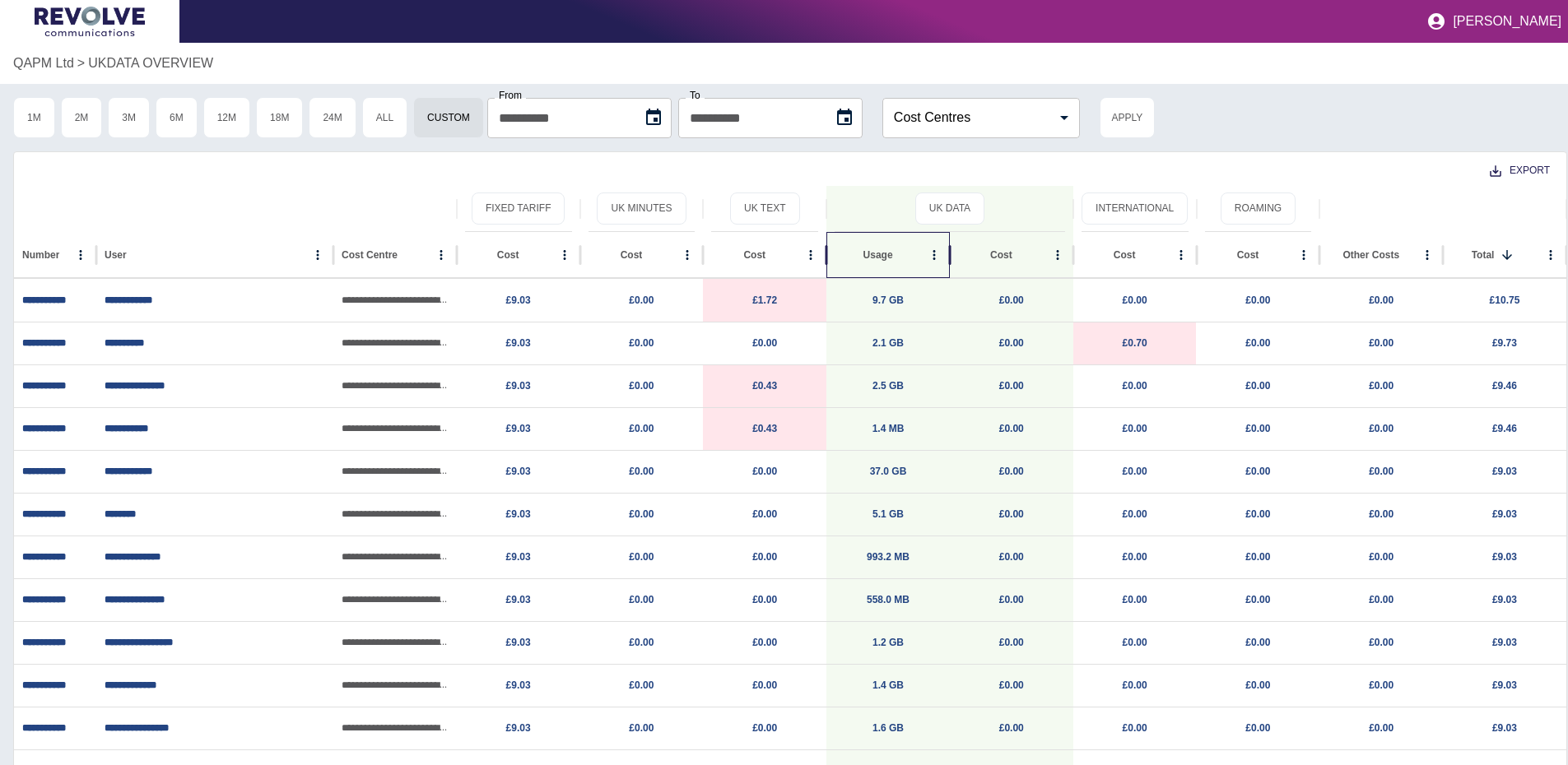
click at [878, 259] on div "Usage" at bounding box center [878, 255] width 30 height 12
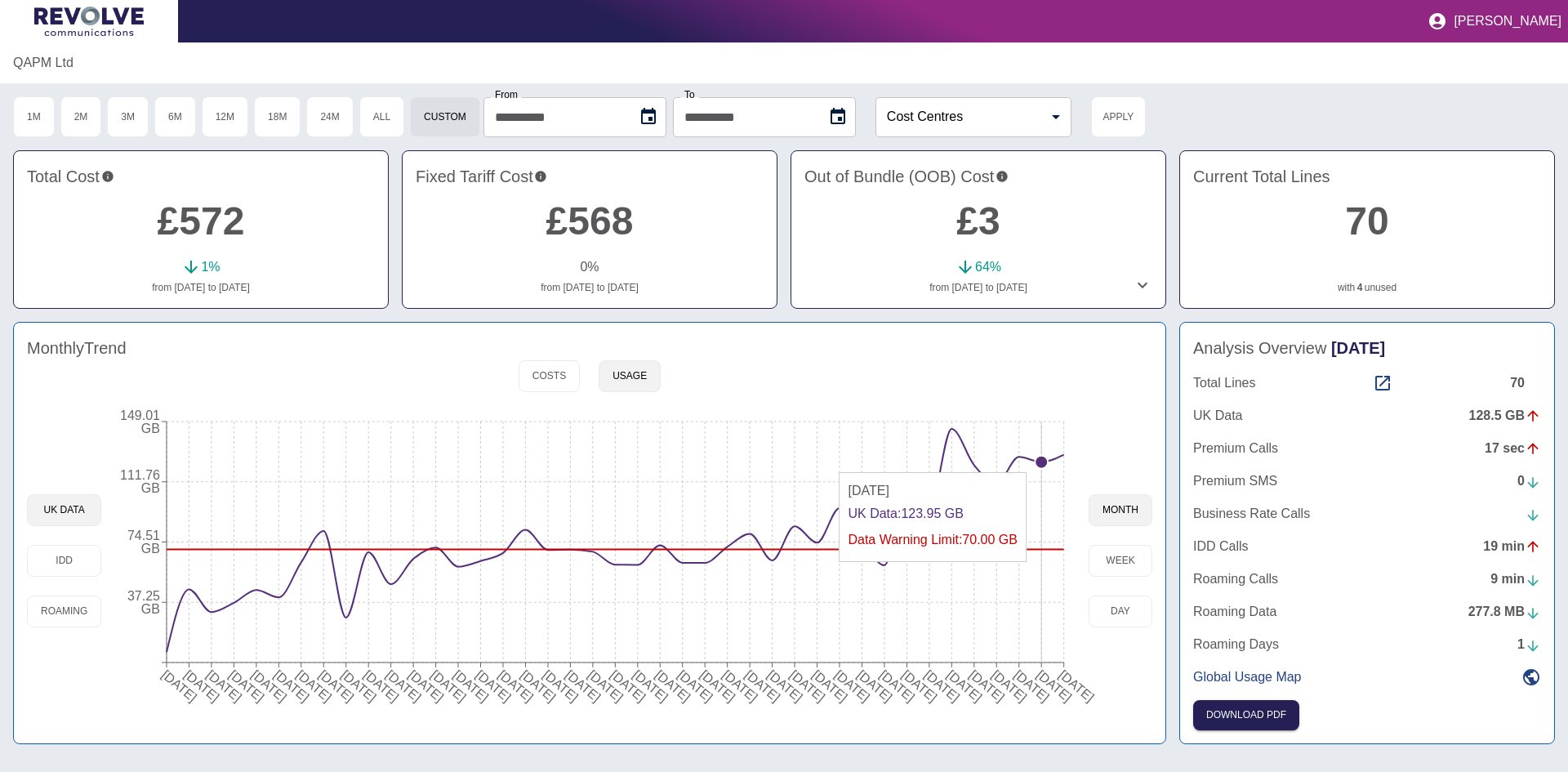
click at [1038, 466] on circle at bounding box center [1041, 461] width 13 height 13
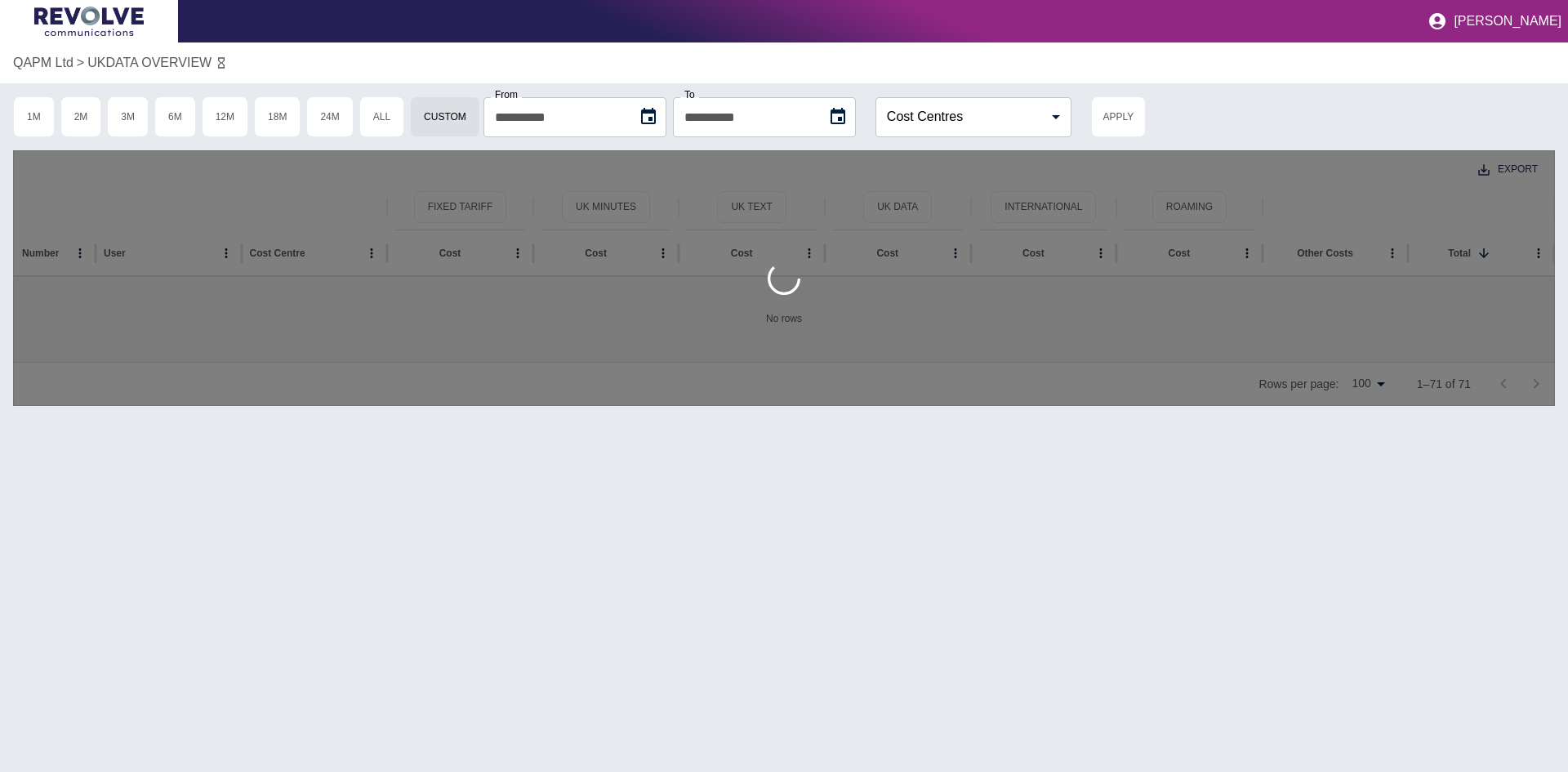
type input "**********"
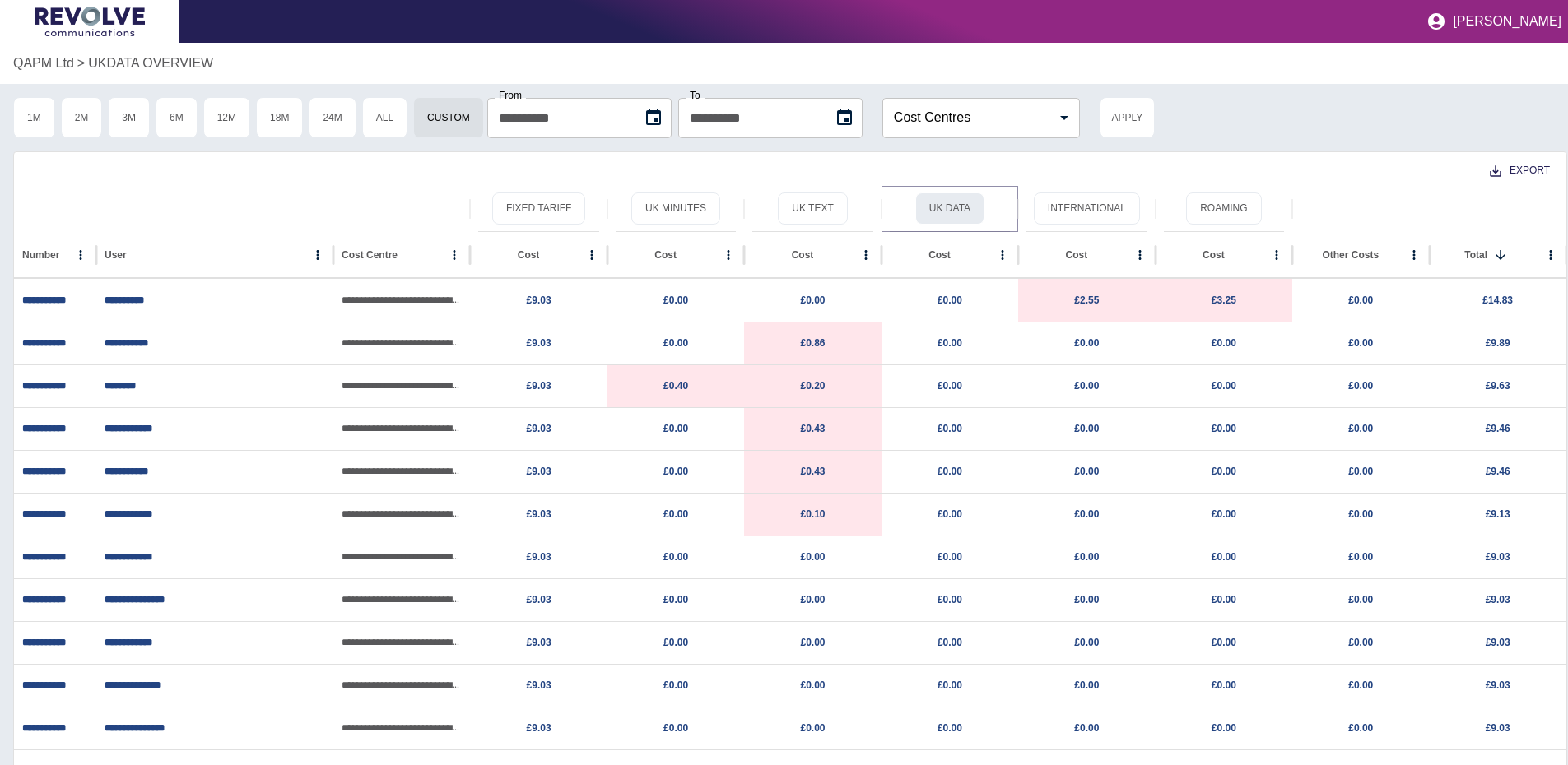
drag, startPoint x: 953, startPoint y: 209, endPoint x: 903, endPoint y: 217, distance: 50.6
click at [952, 209] on button "UK Data" at bounding box center [950, 209] width 70 height 32
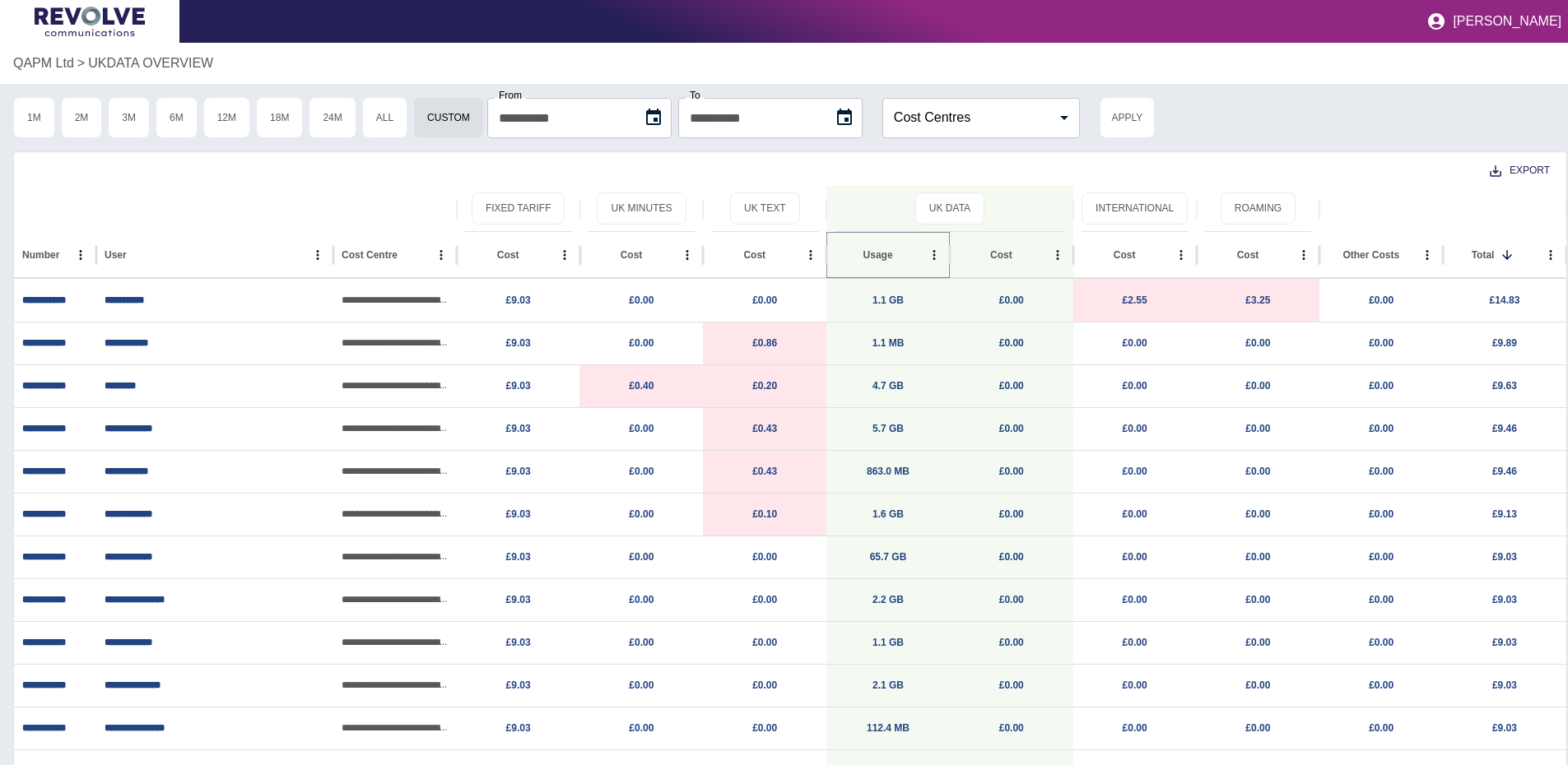
click at [899, 256] on icon "Sort" at bounding box center [906, 254] width 15 height 15
